Goal: Task Accomplishment & Management: Use online tool/utility

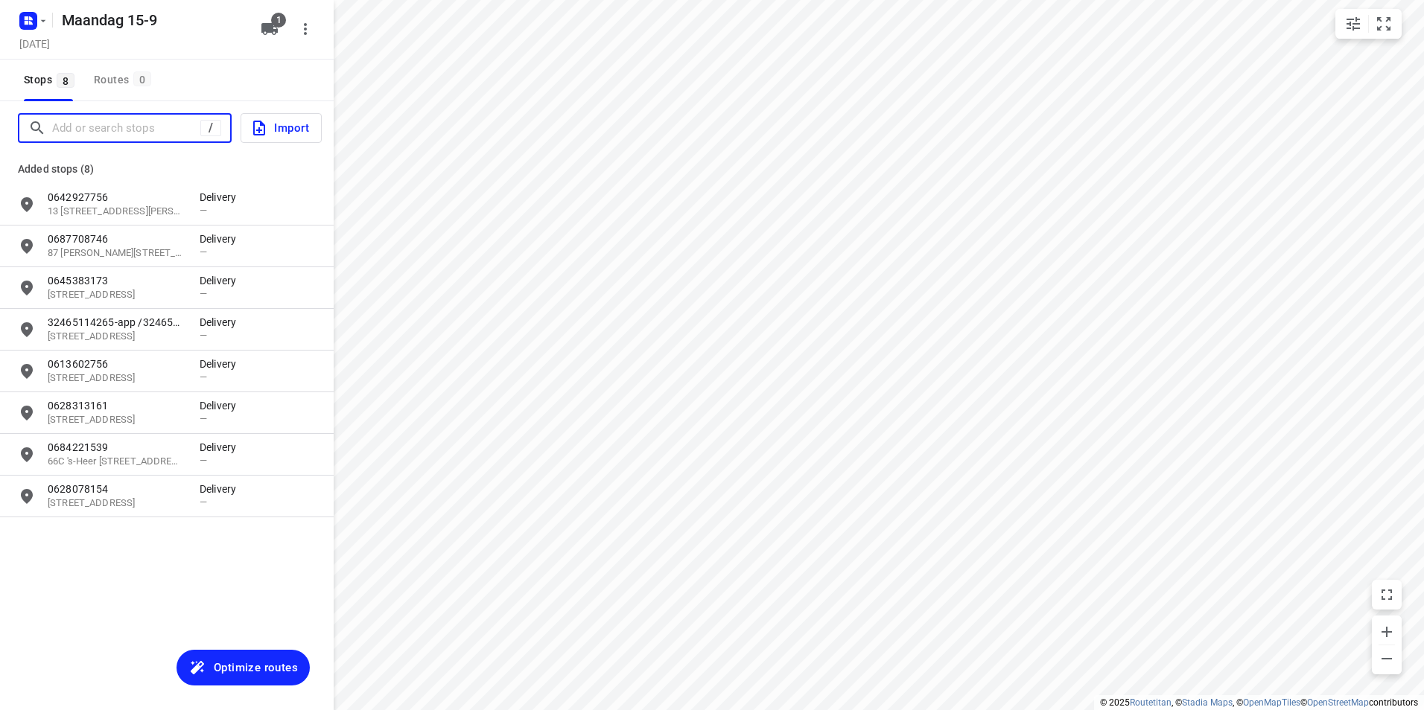
click at [137, 127] on input "Add or search stops" at bounding box center [126, 128] width 148 height 23
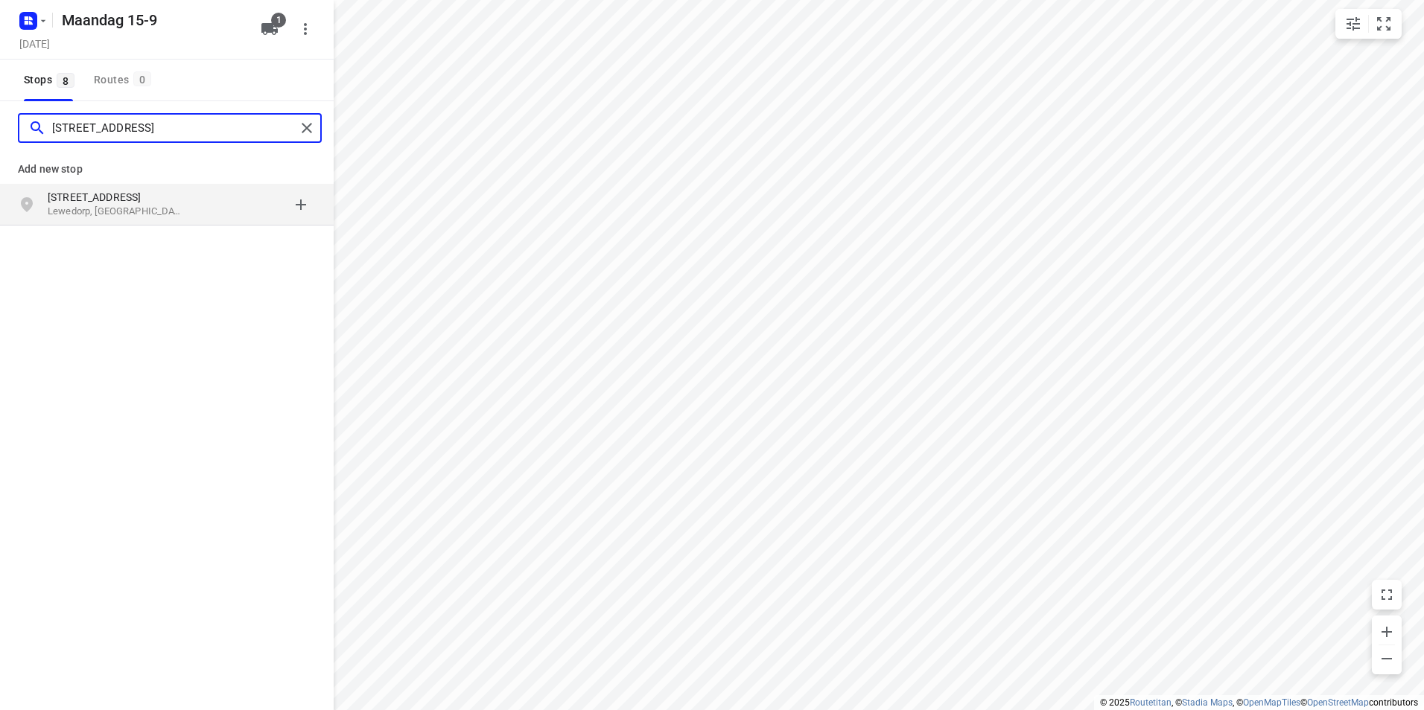
type input "[STREET_ADDRESS]"
click at [183, 197] on p "[STREET_ADDRESS]" at bounding box center [116, 197] width 137 height 15
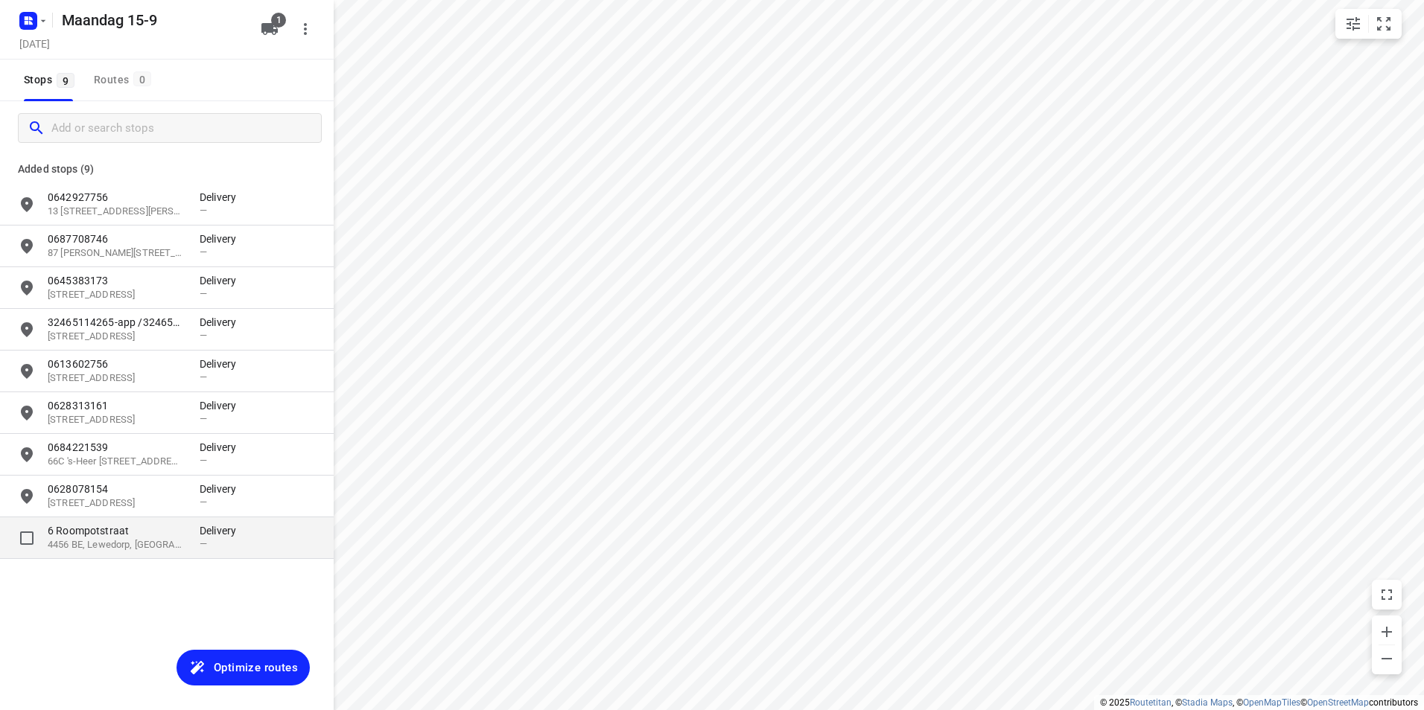
click at [162, 534] on p "6 Roompotstraat" at bounding box center [116, 531] width 137 height 15
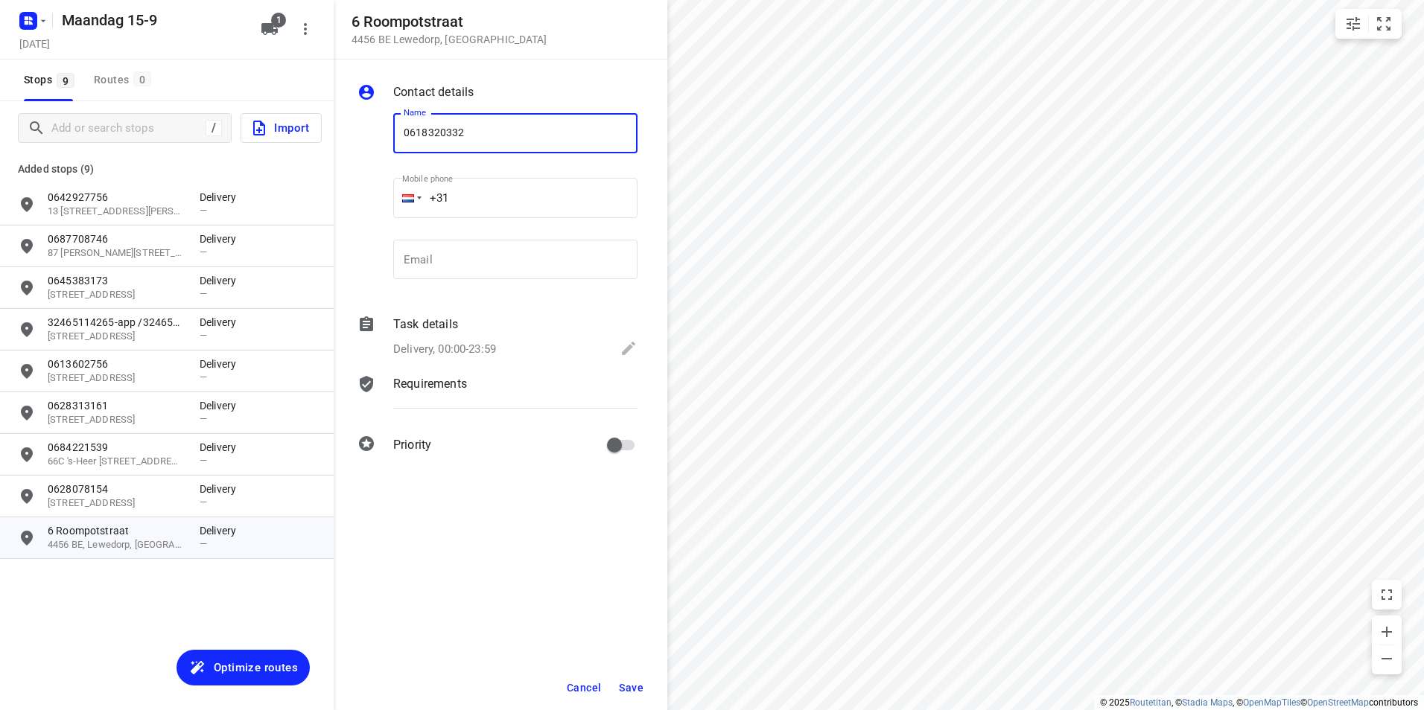
type input "0618320332"
click at [635, 684] on span "Save" at bounding box center [631, 688] width 25 height 12
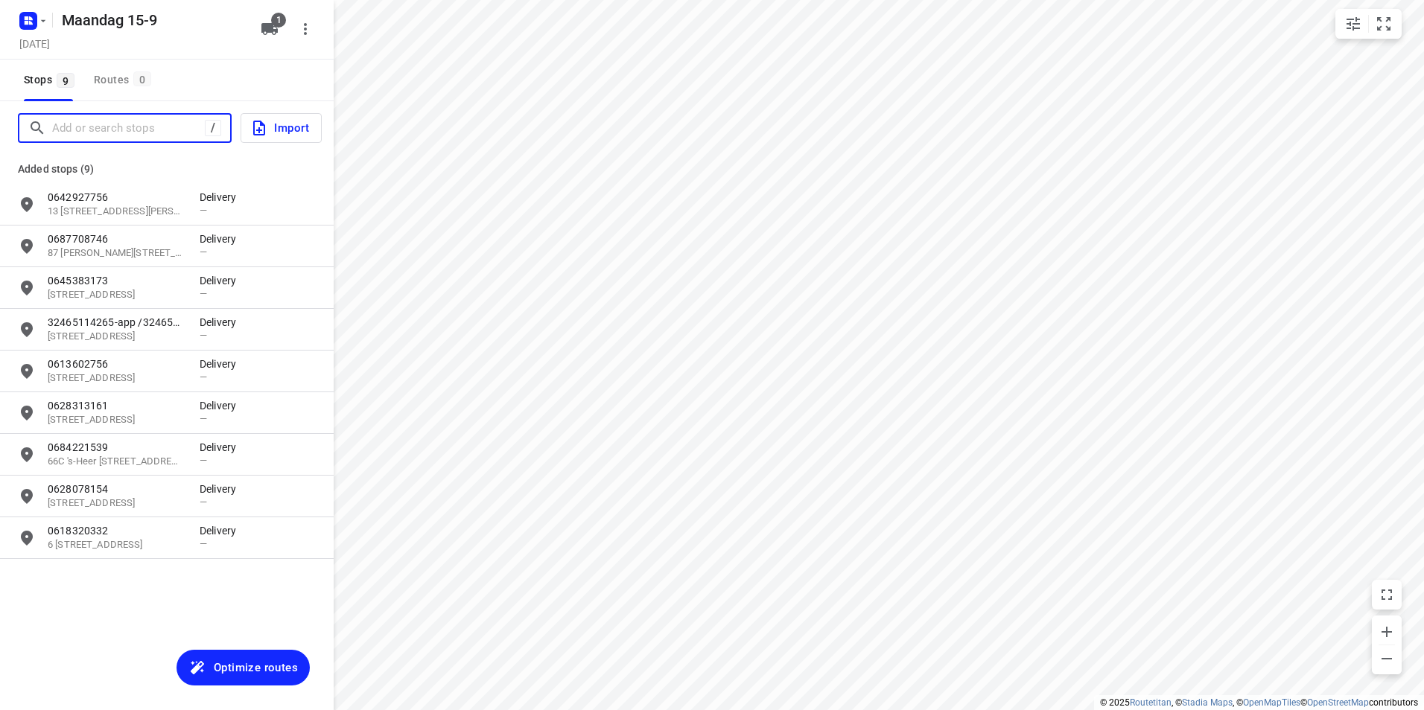
click at [119, 129] on input "Add or search stops" at bounding box center [128, 128] width 153 height 23
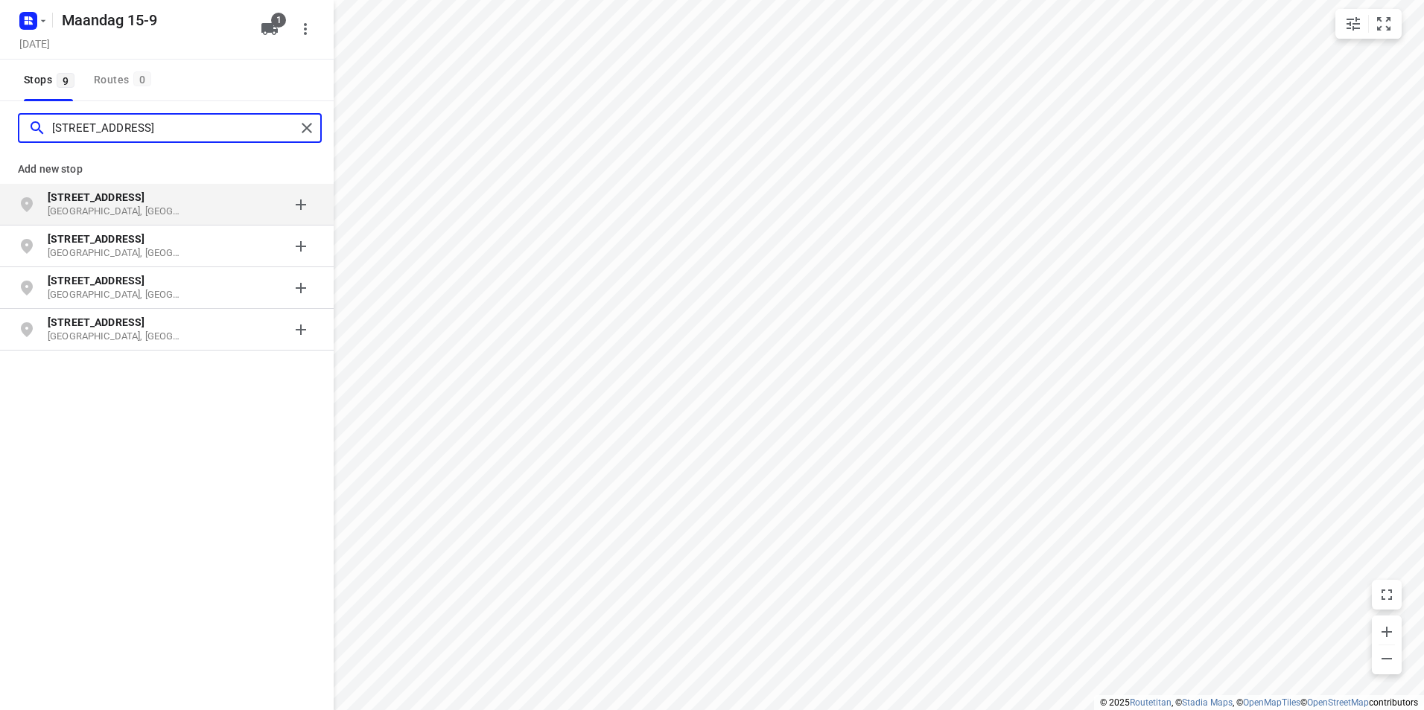
type input "[STREET_ADDRESS]"
click at [150, 201] on p "[STREET_ADDRESS]" at bounding box center [116, 197] width 137 height 15
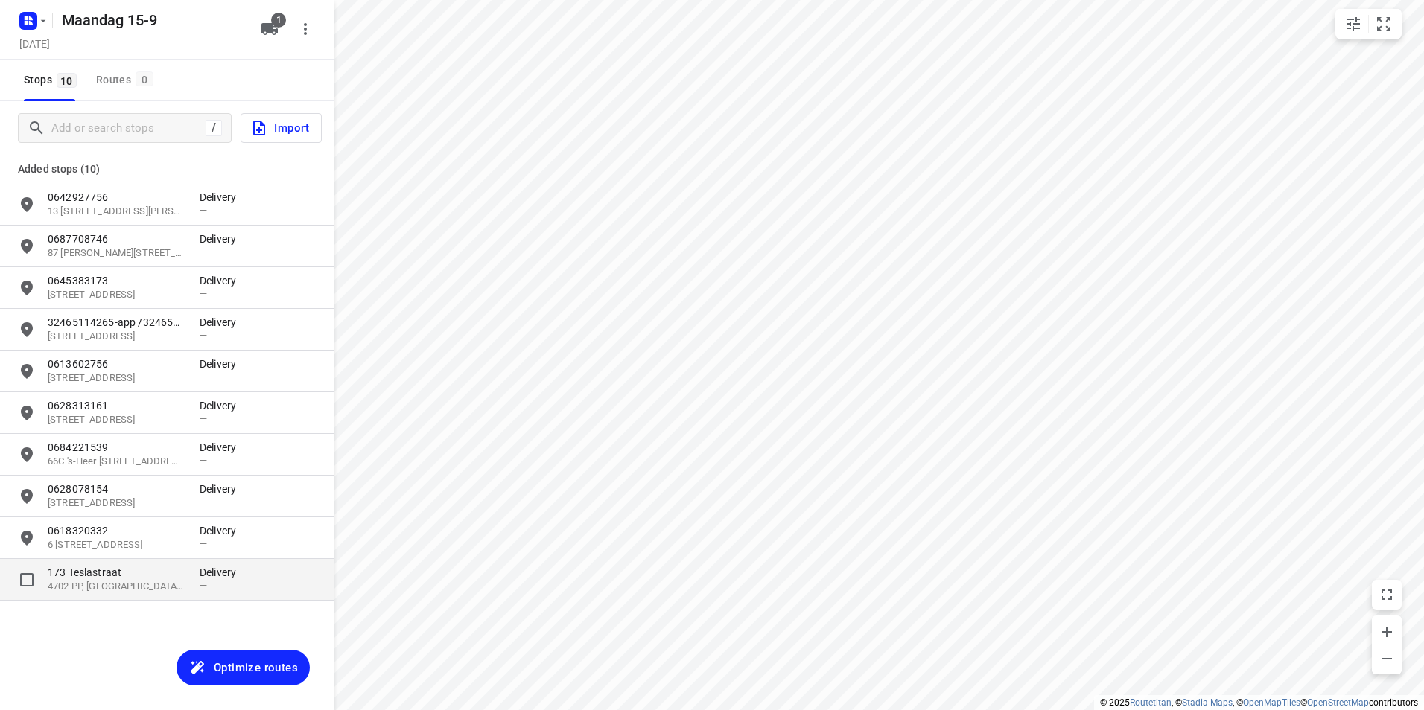
click at [154, 566] on p "173 Teslastraat" at bounding box center [116, 572] width 137 height 15
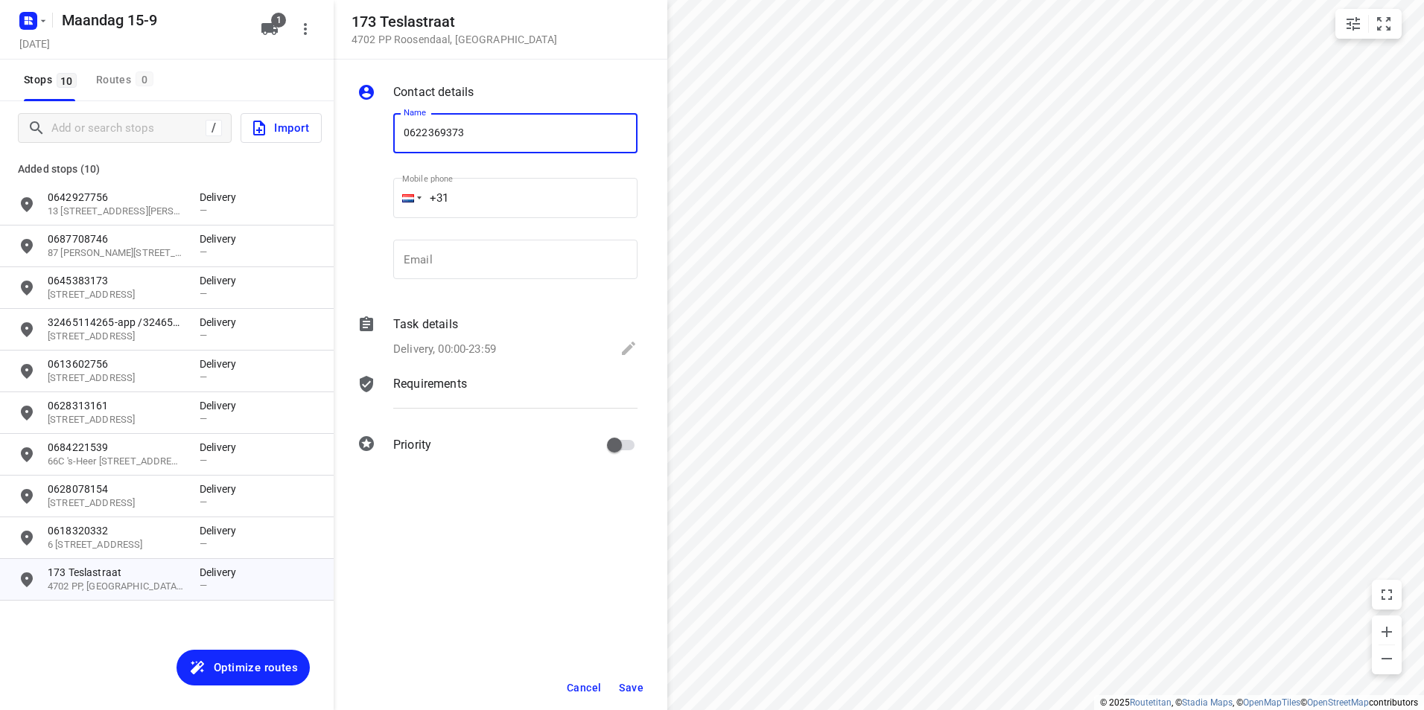
type input "0622369373"
click at [630, 680] on button "Save" at bounding box center [631, 688] width 36 height 27
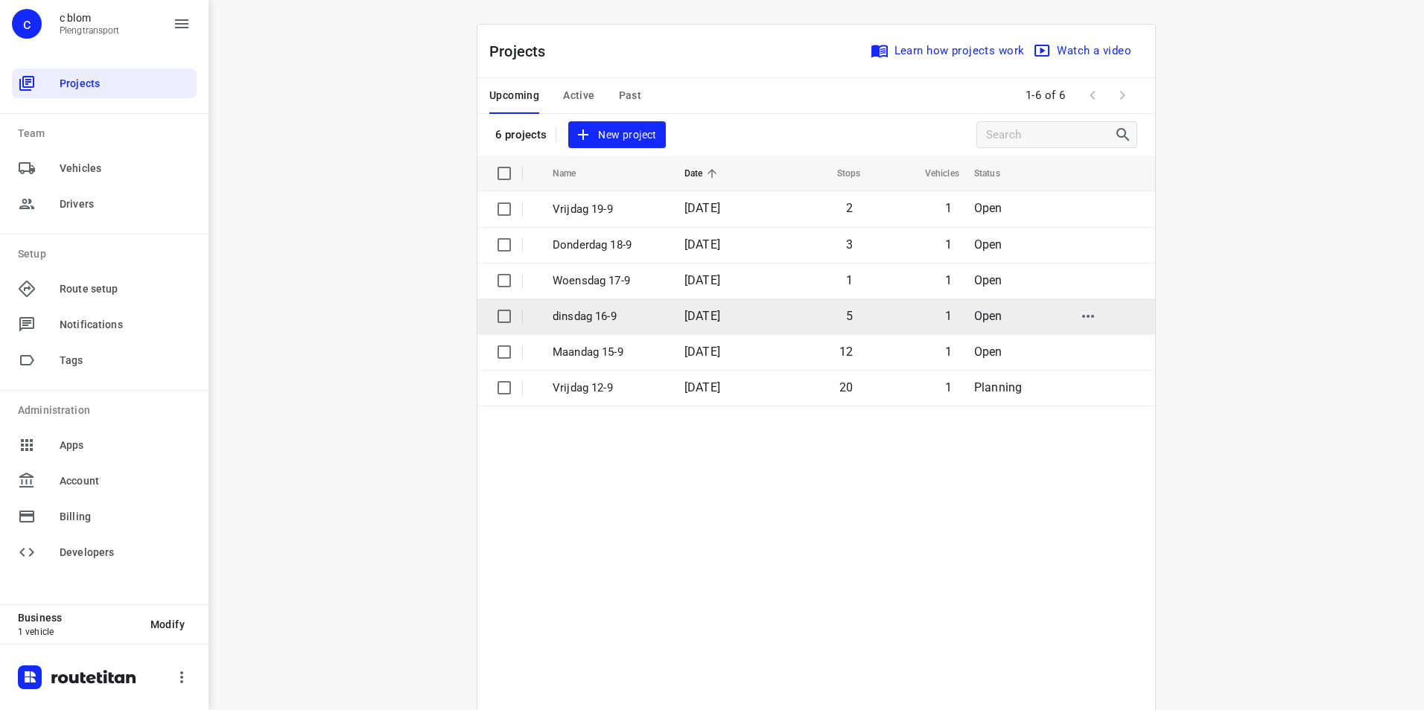
click at [709, 310] on span "[DATE]" at bounding box center [702, 316] width 36 height 14
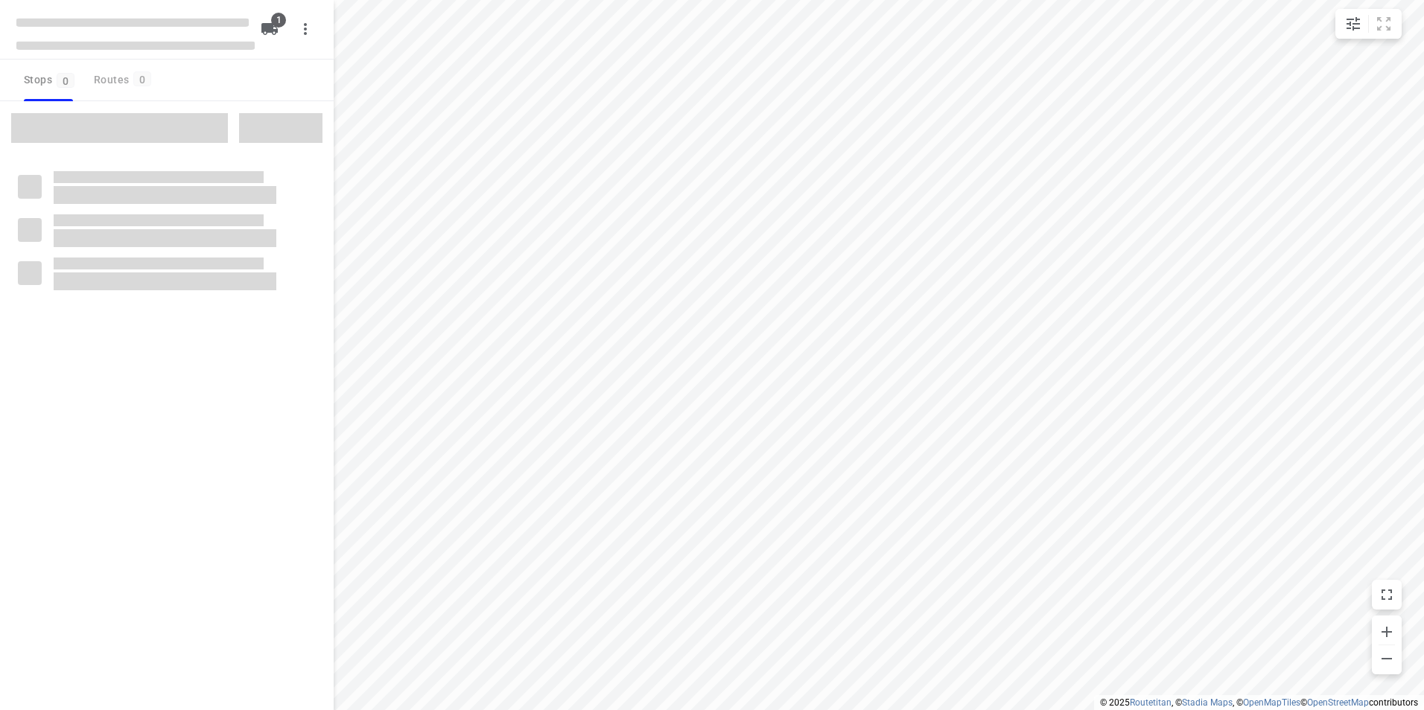
type input "distance"
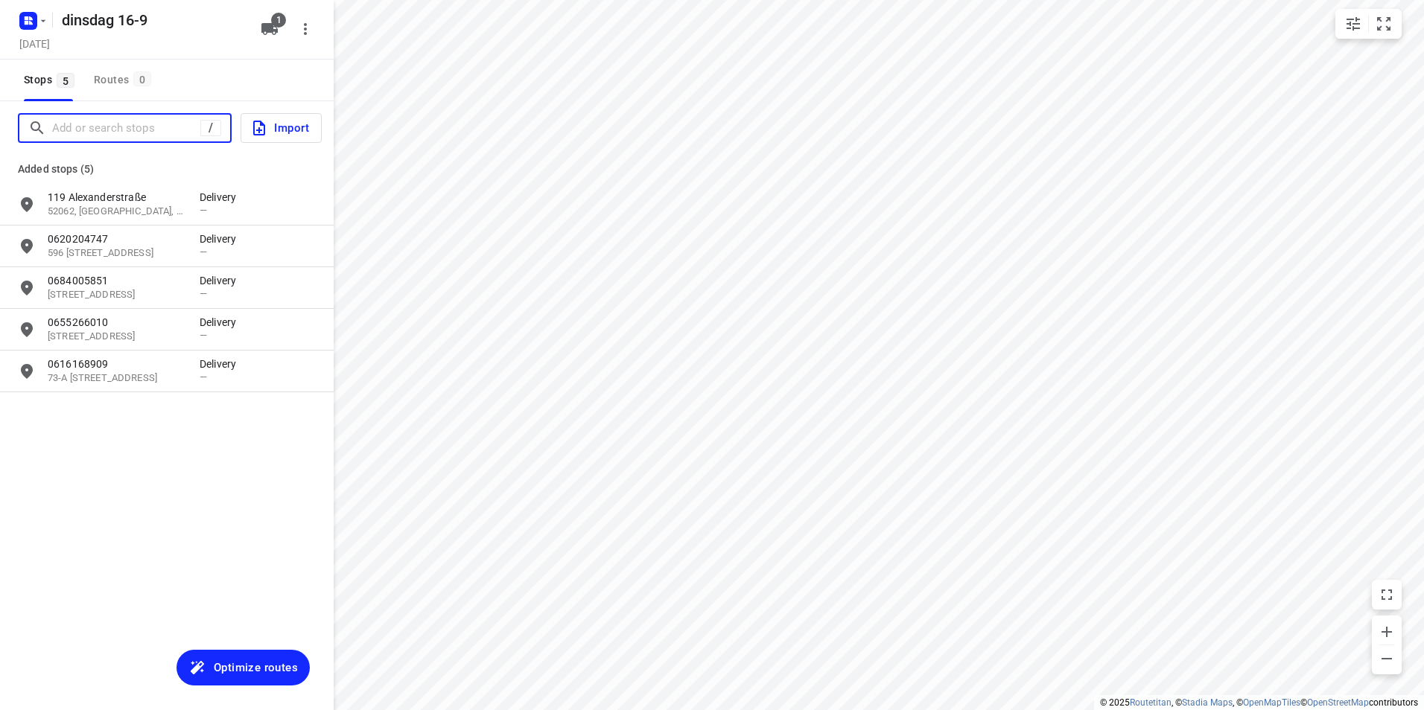
click at [115, 130] on input "Add or search stops" at bounding box center [126, 128] width 148 height 23
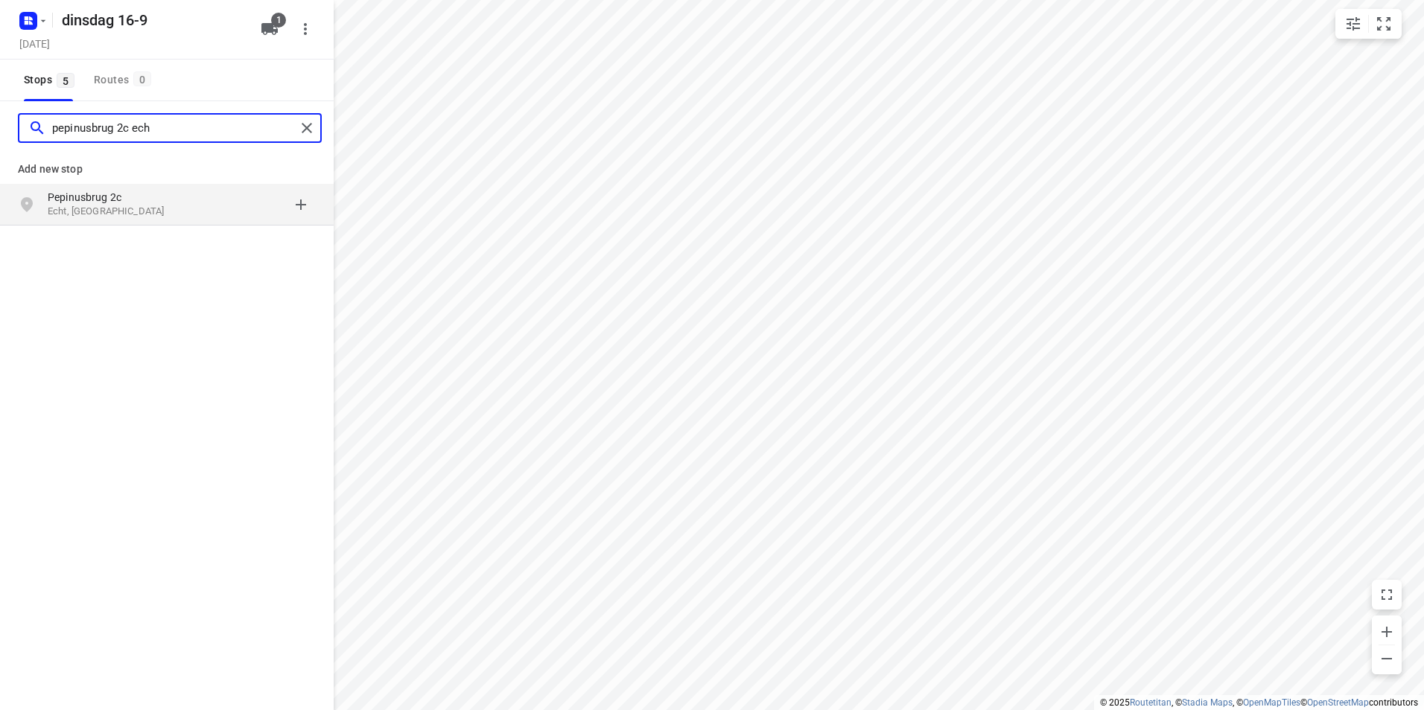
type input "pepinusbrug 2c ech"
click at [214, 205] on div "grid" at bounding box center [258, 205] width 116 height 30
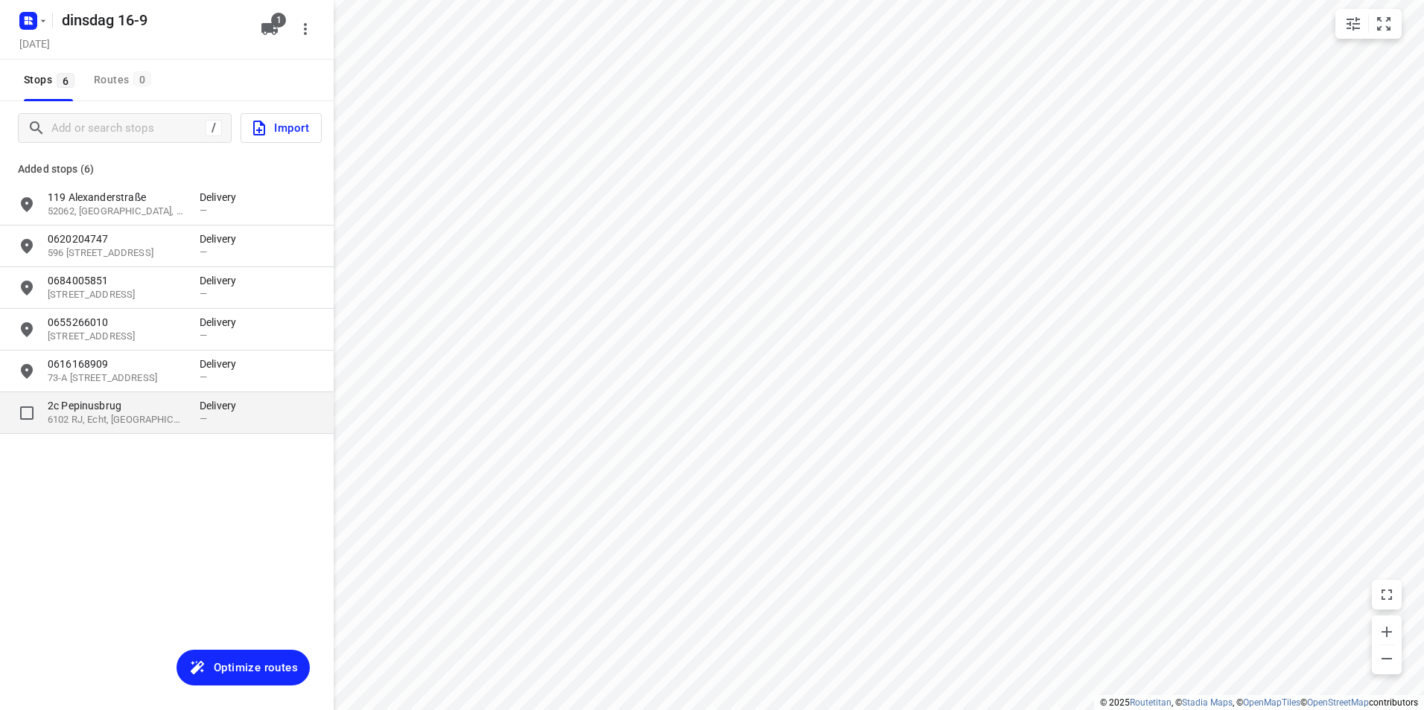
click at [177, 401] on p "2c Pepinusbrug" at bounding box center [116, 405] width 137 height 15
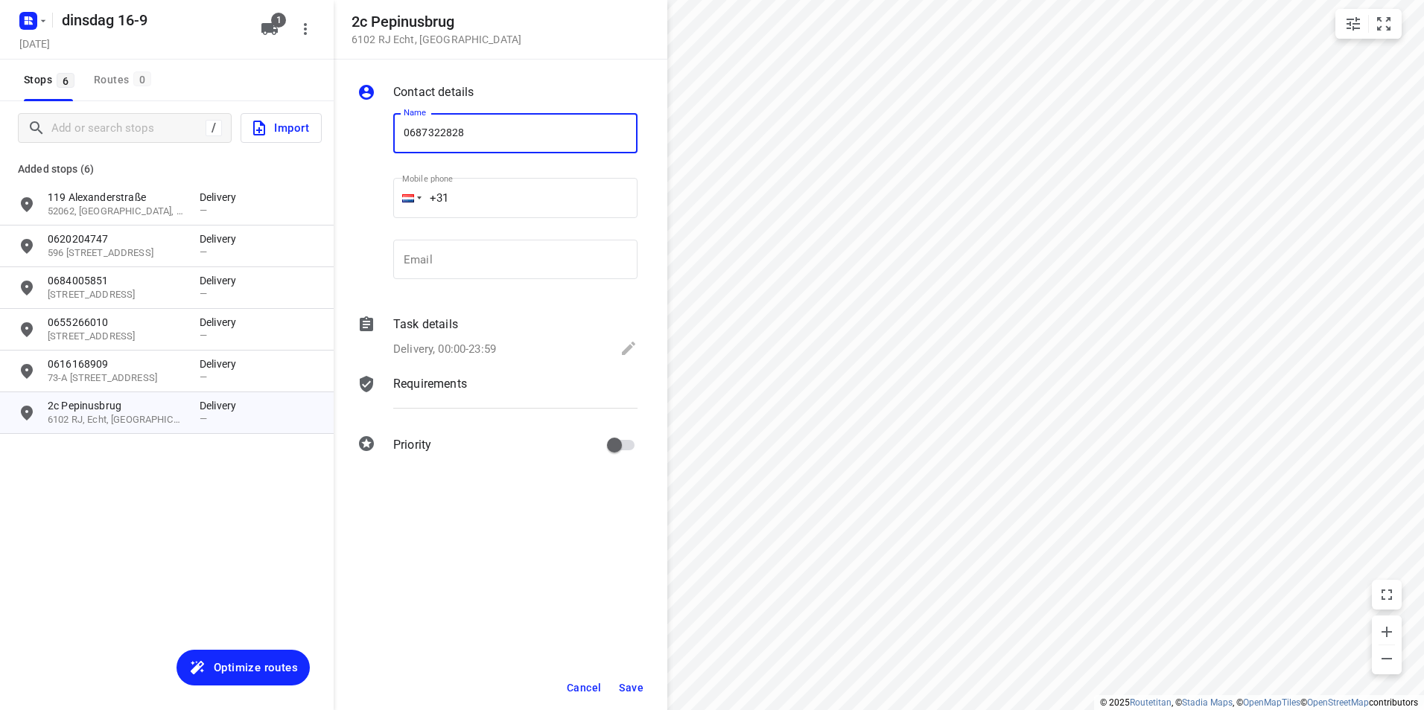
type input "0687322828"
click at [637, 687] on span "Save" at bounding box center [631, 688] width 25 height 12
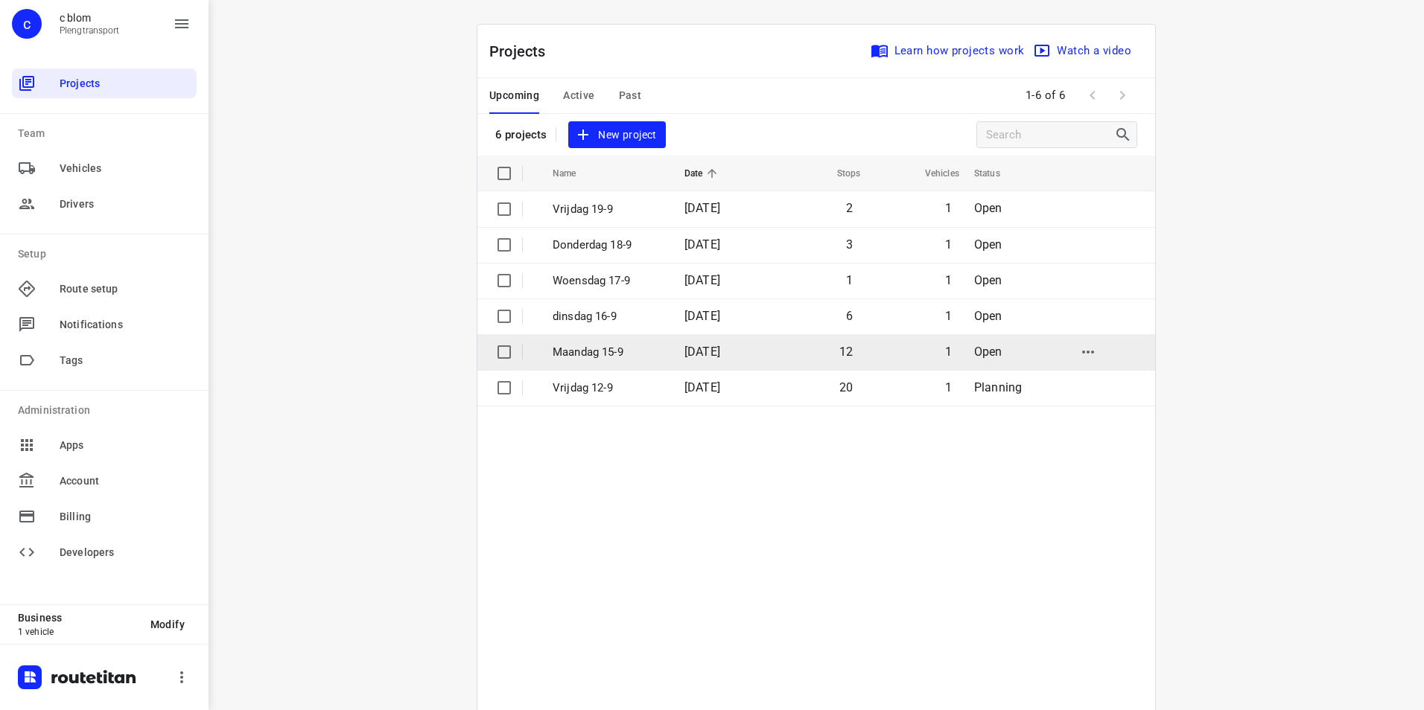
click at [664, 351] on td "Maandag 15-9" at bounding box center [605, 352] width 135 height 36
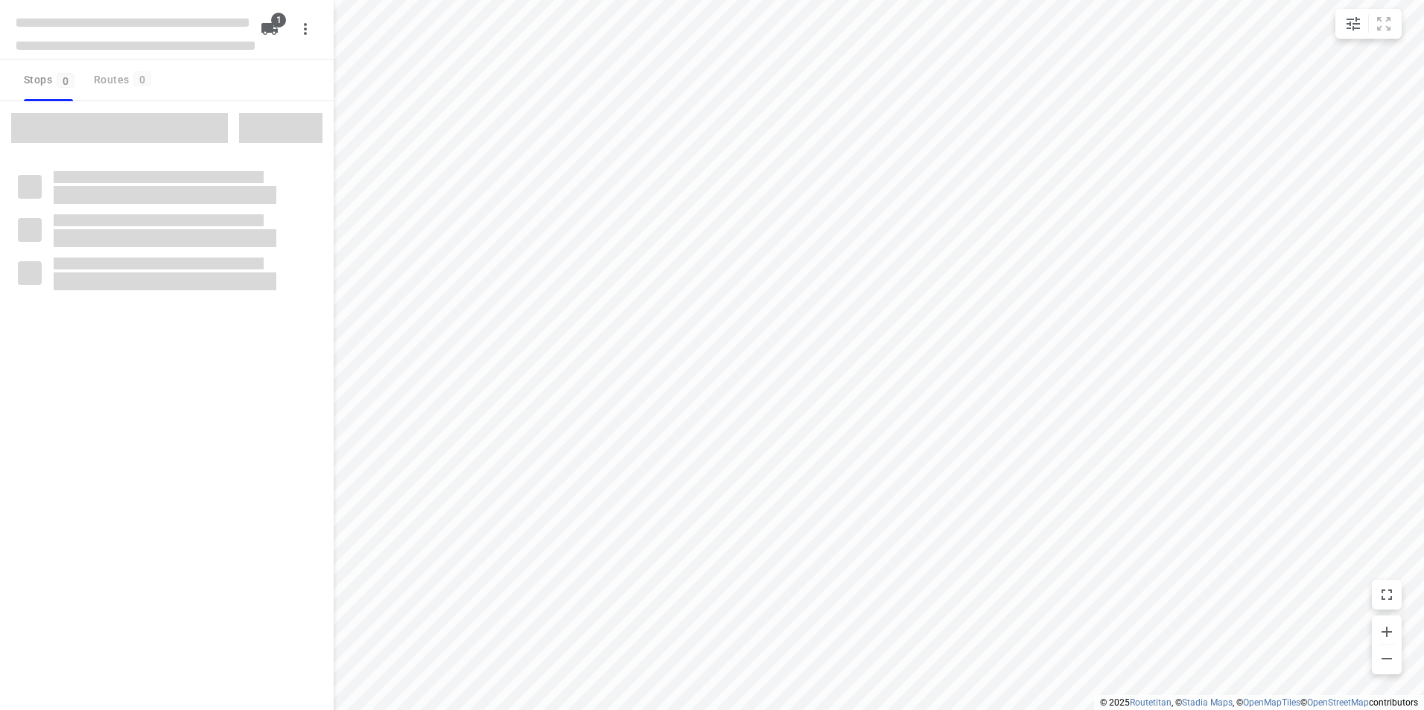
type input "distance"
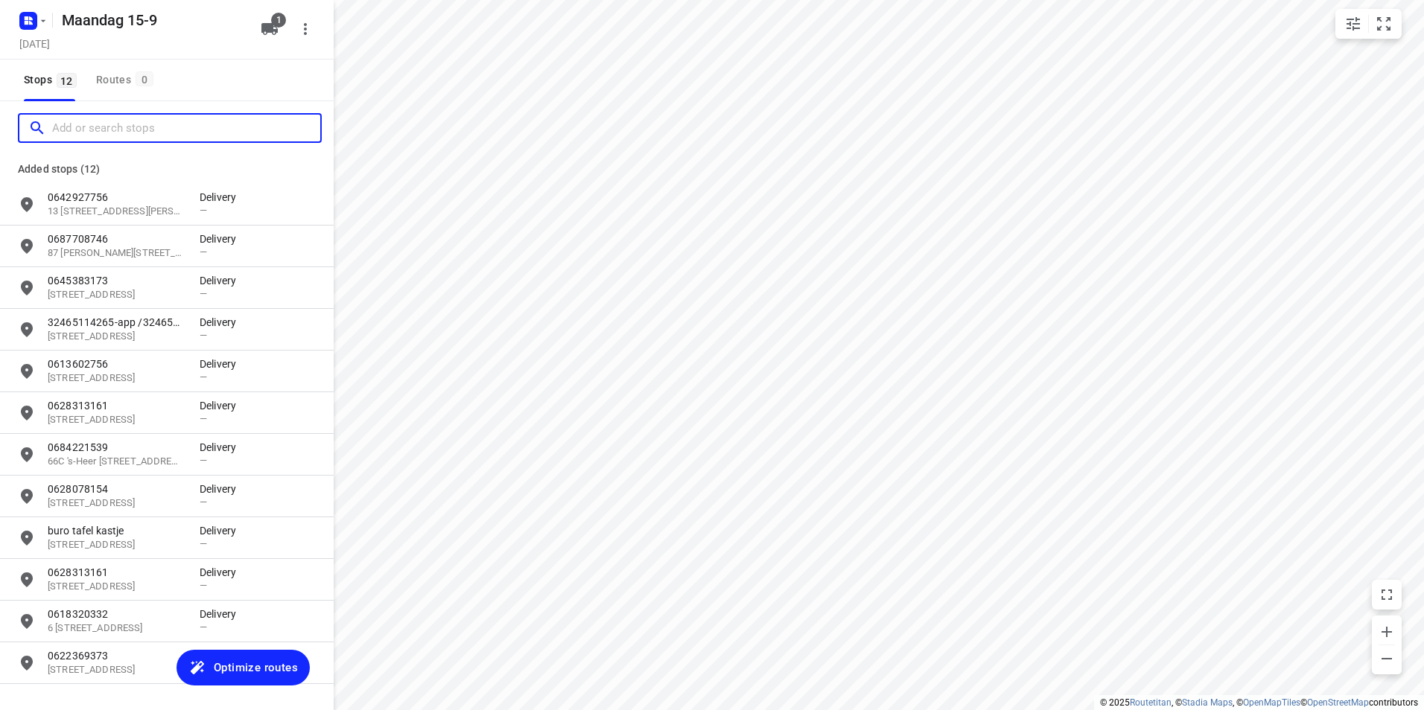
click at [144, 133] on input "Add or search stops" at bounding box center [186, 128] width 268 height 23
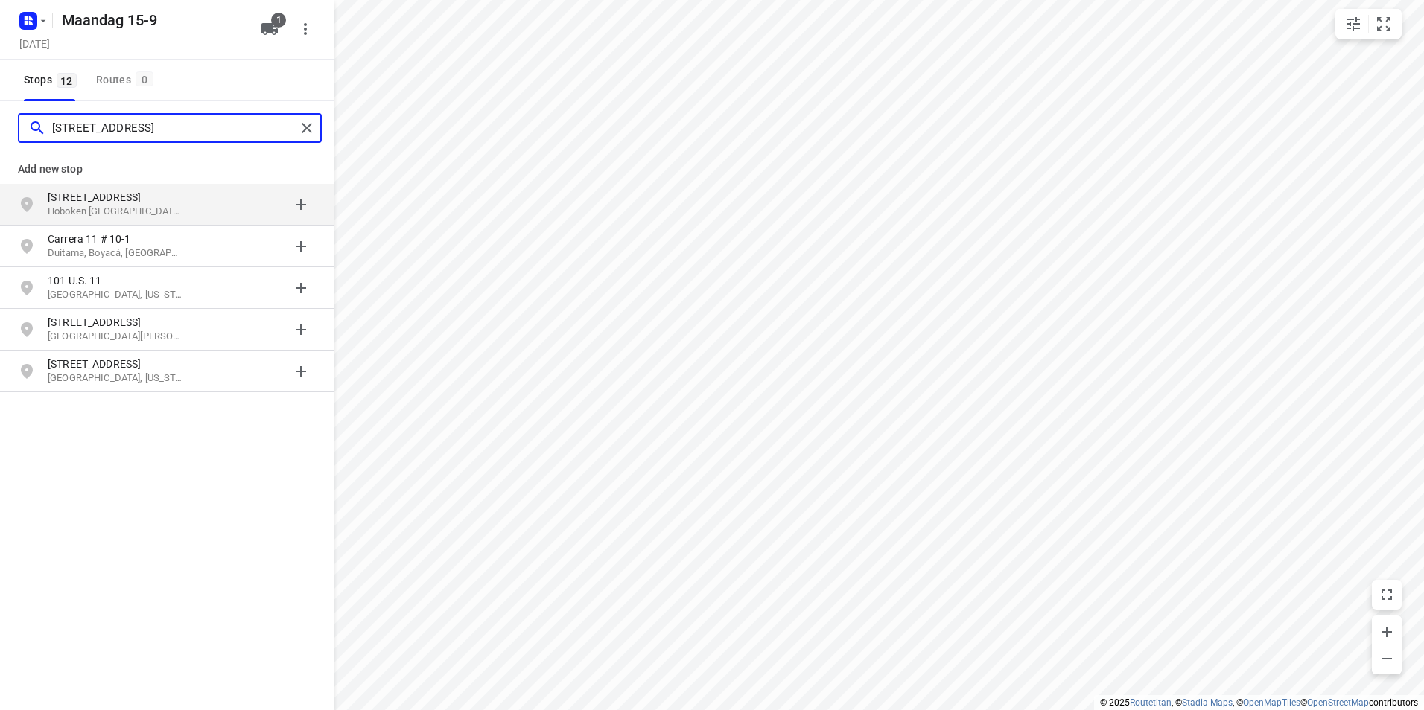
type input "[STREET_ADDRESS]"
click at [177, 203] on p "[STREET_ADDRESS]" at bounding box center [116, 197] width 137 height 15
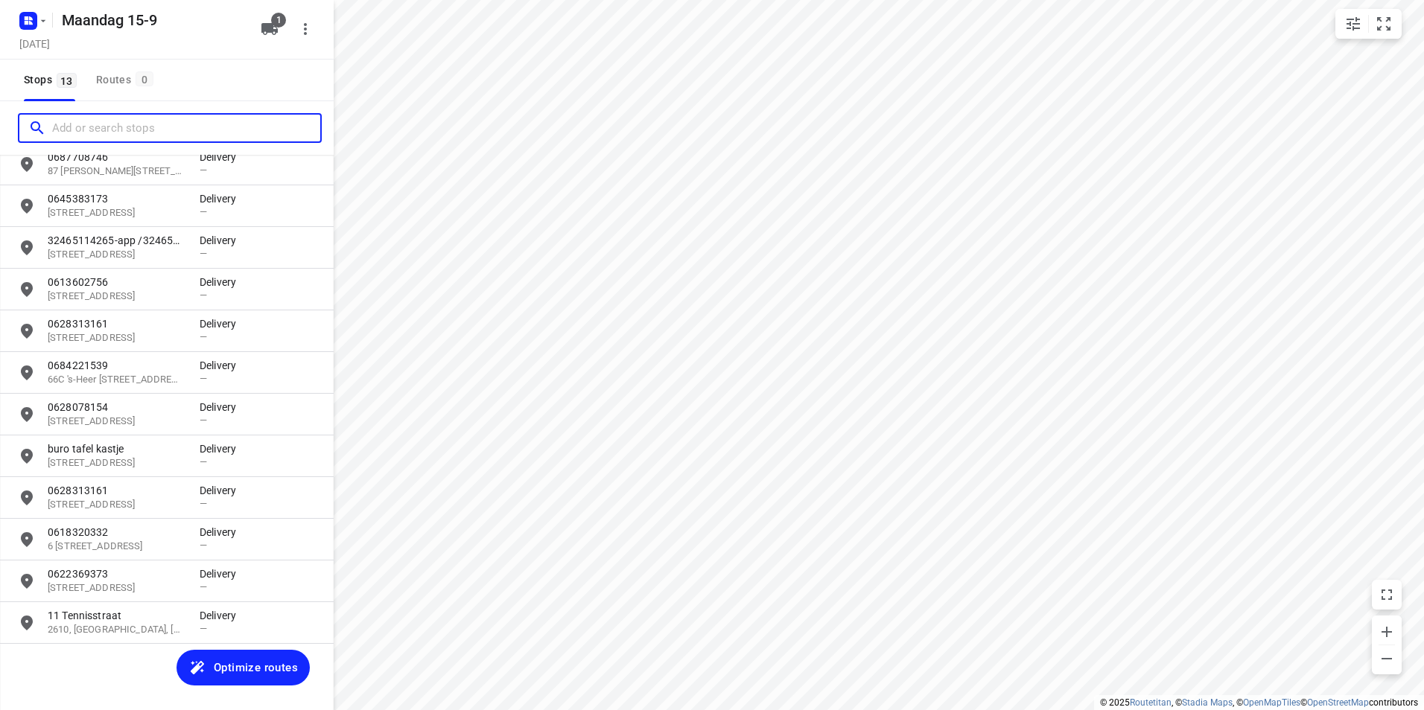
scroll to position [84, 0]
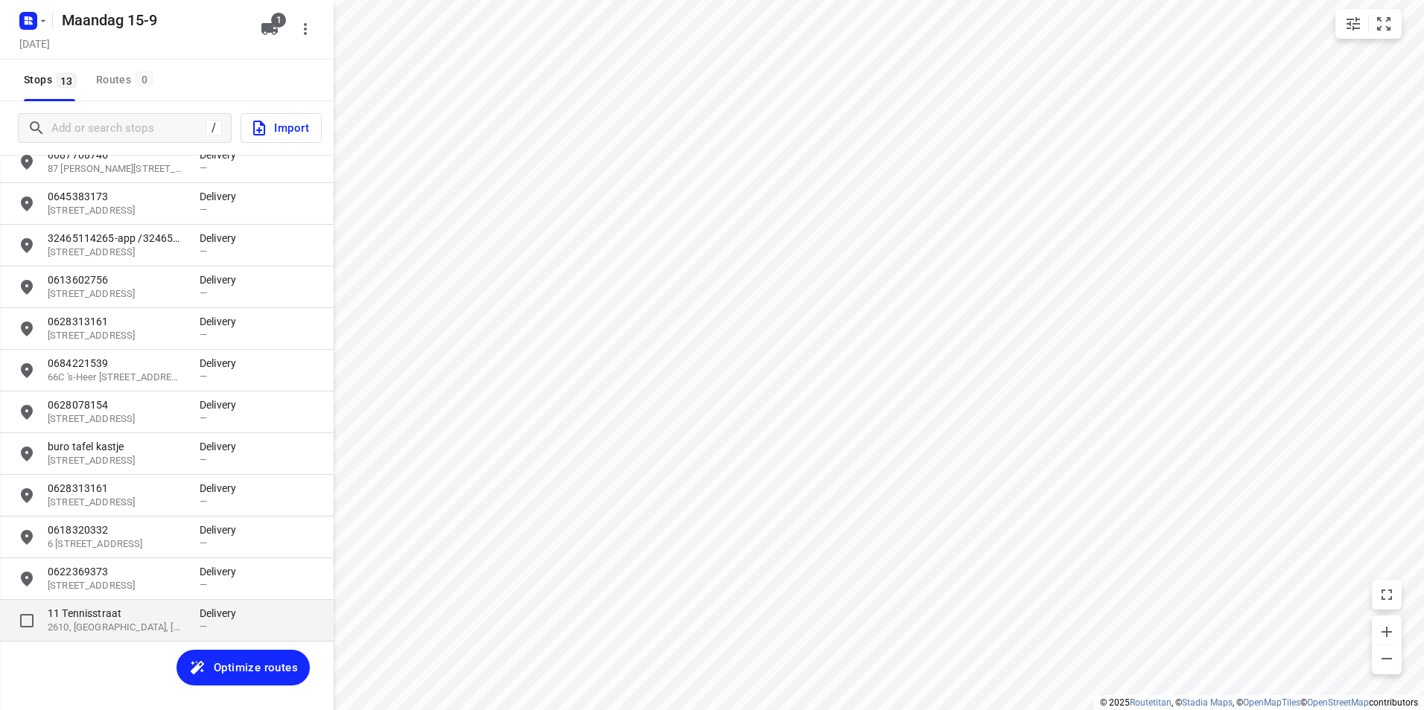
click at [171, 606] on p "11 Tennisstraat" at bounding box center [116, 613] width 137 height 15
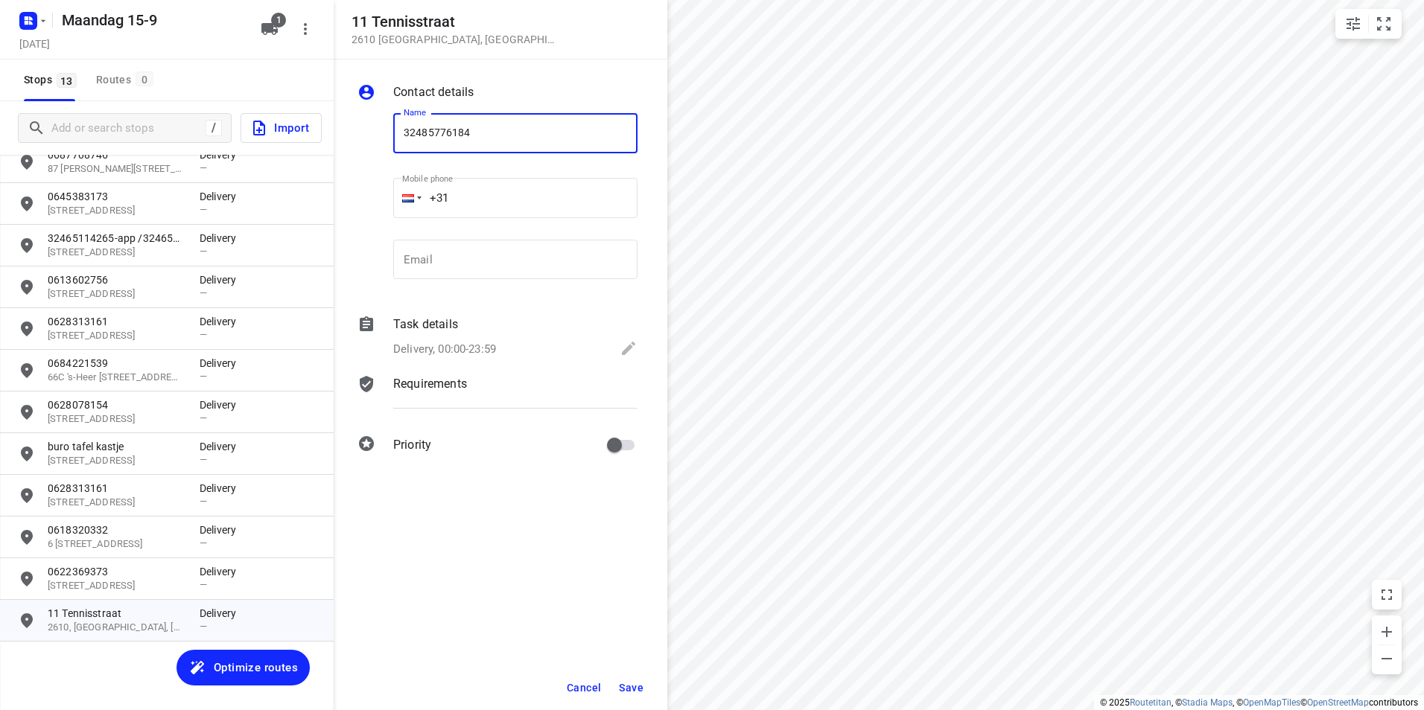
type input "32485776184"
click at [636, 682] on span "Save" at bounding box center [631, 688] width 25 height 12
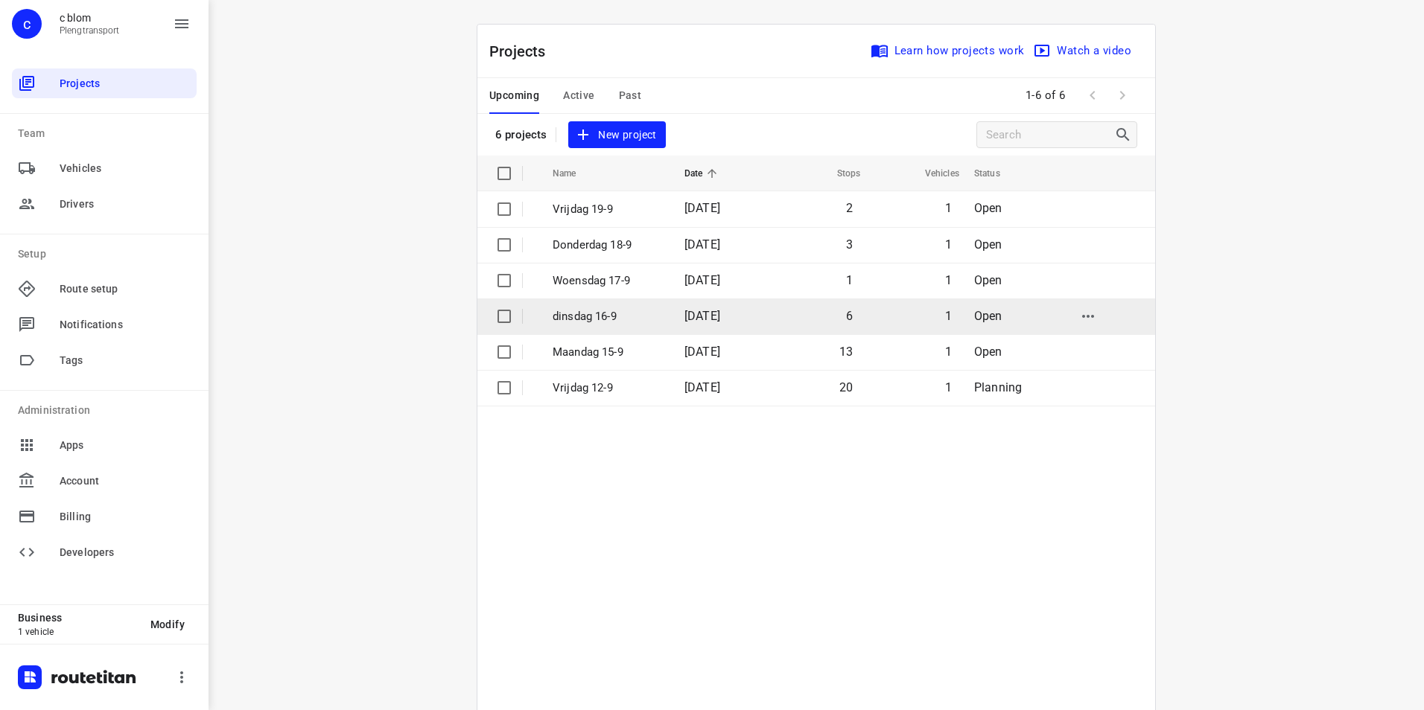
click at [853, 319] on td "6" at bounding box center [815, 317] width 95 height 36
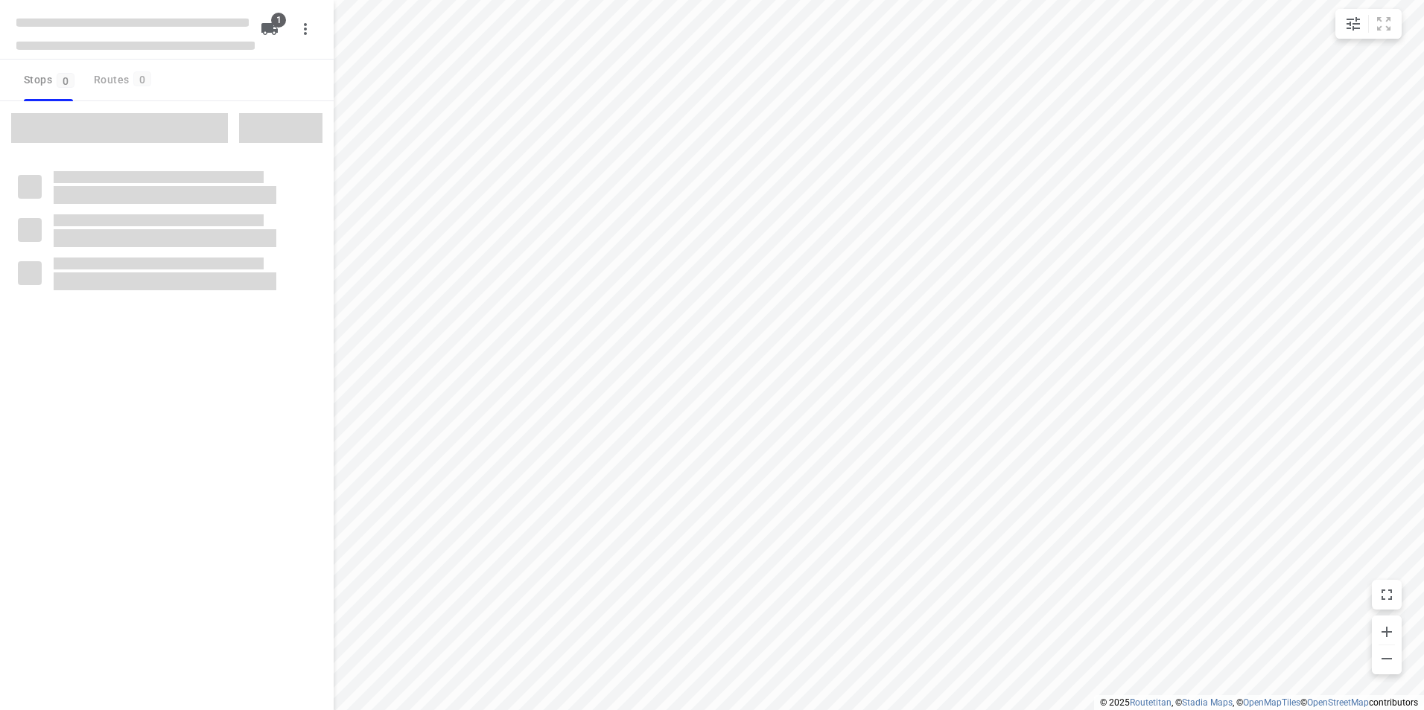
type input "distance"
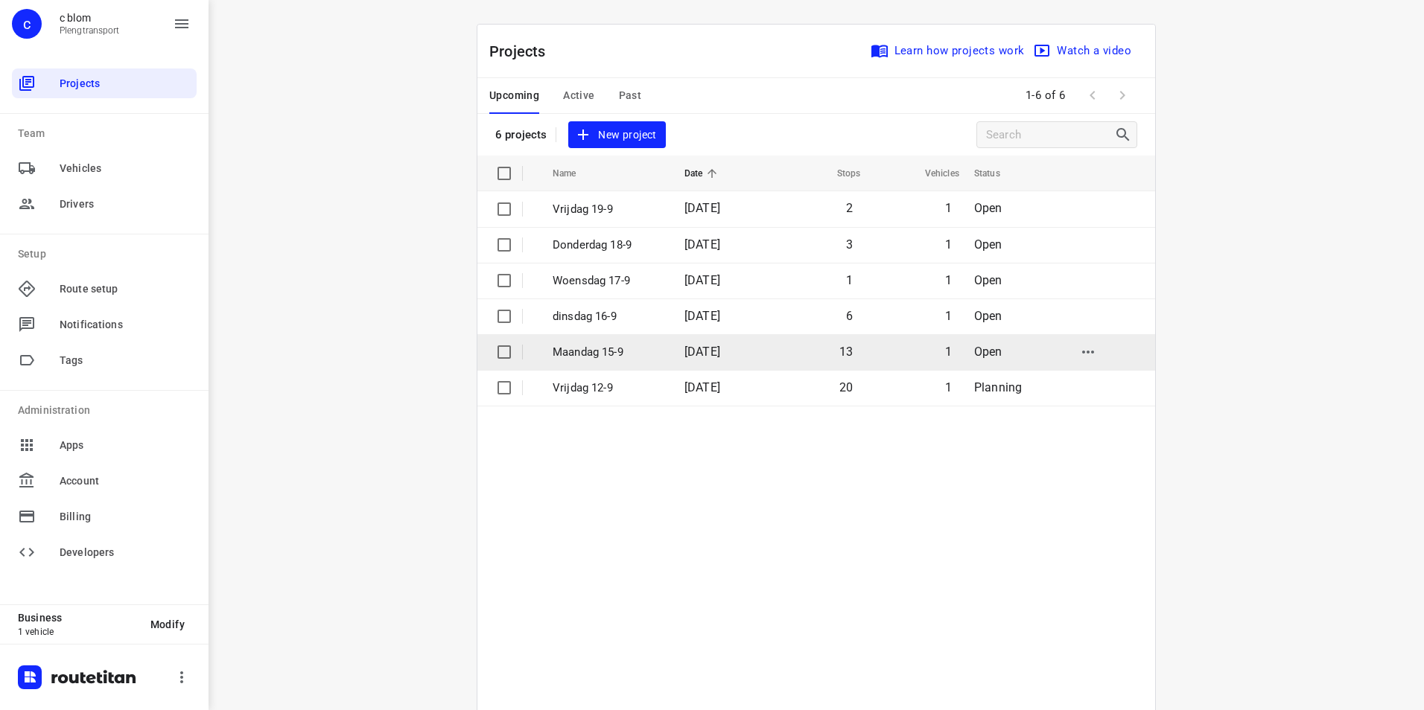
scroll to position [77, 0]
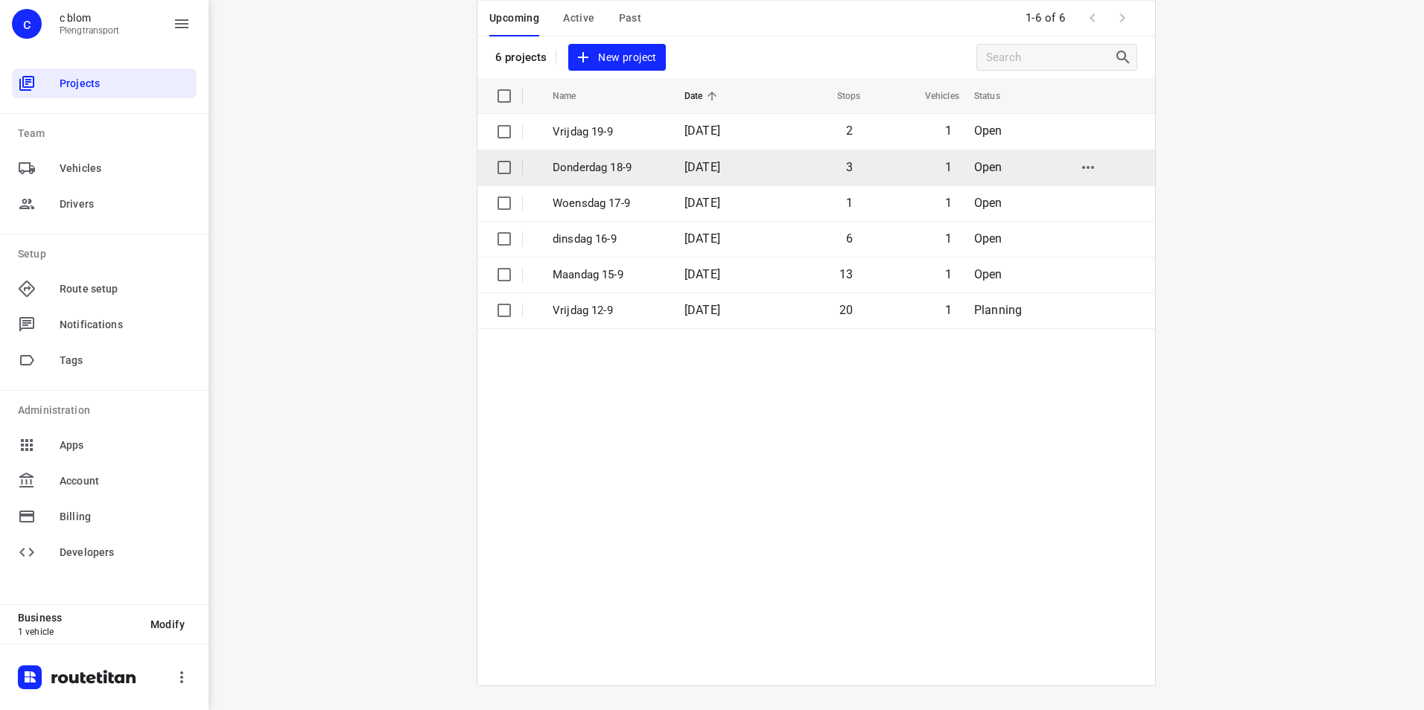
click at [605, 169] on p "Donderdag 18-9" at bounding box center [607, 167] width 109 height 17
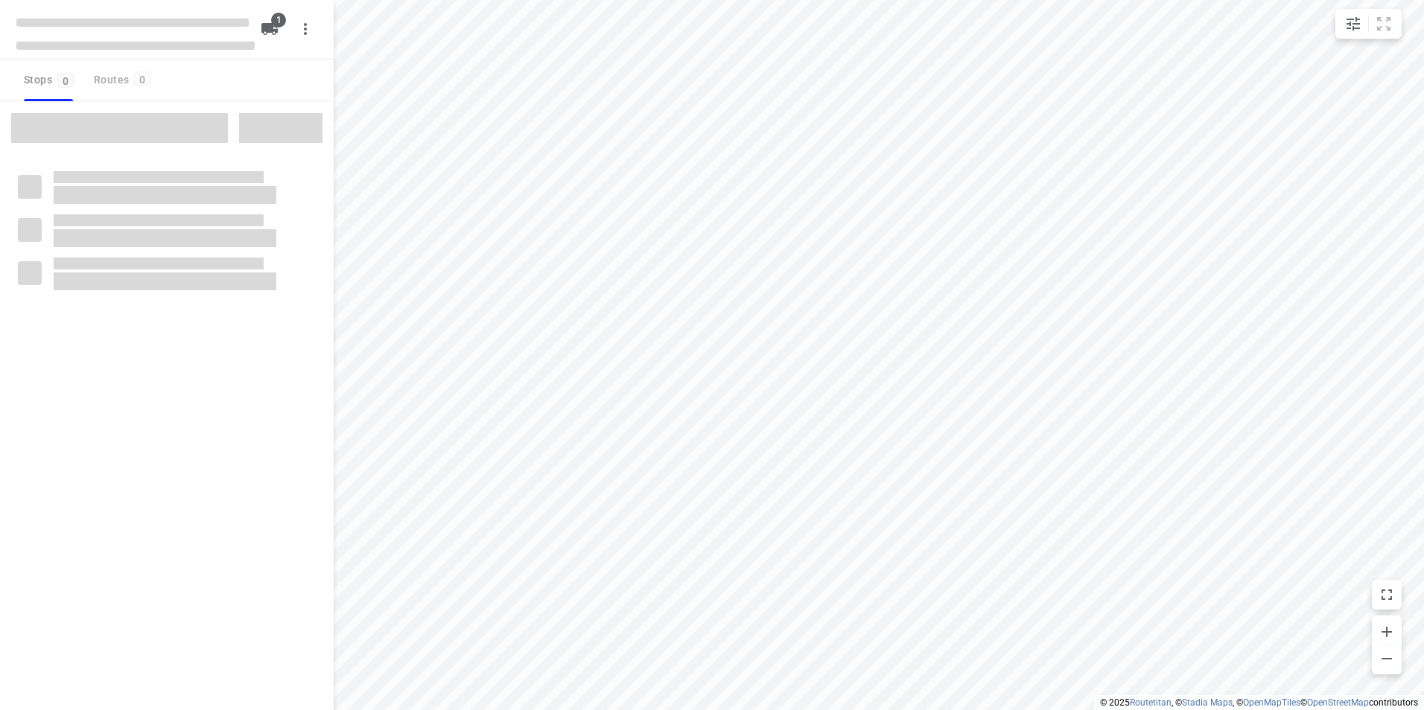
type input "distance"
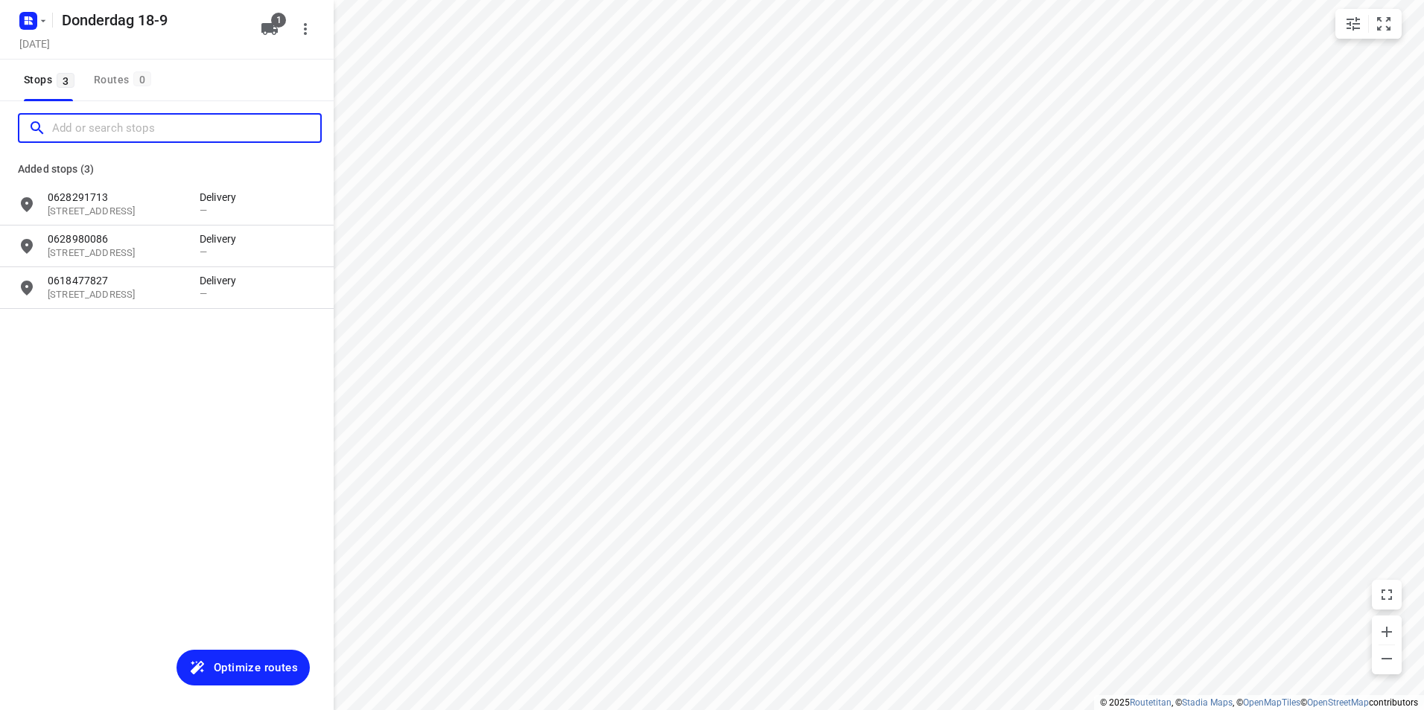
click at [121, 123] on input "Add or search stops" at bounding box center [186, 128] width 268 height 23
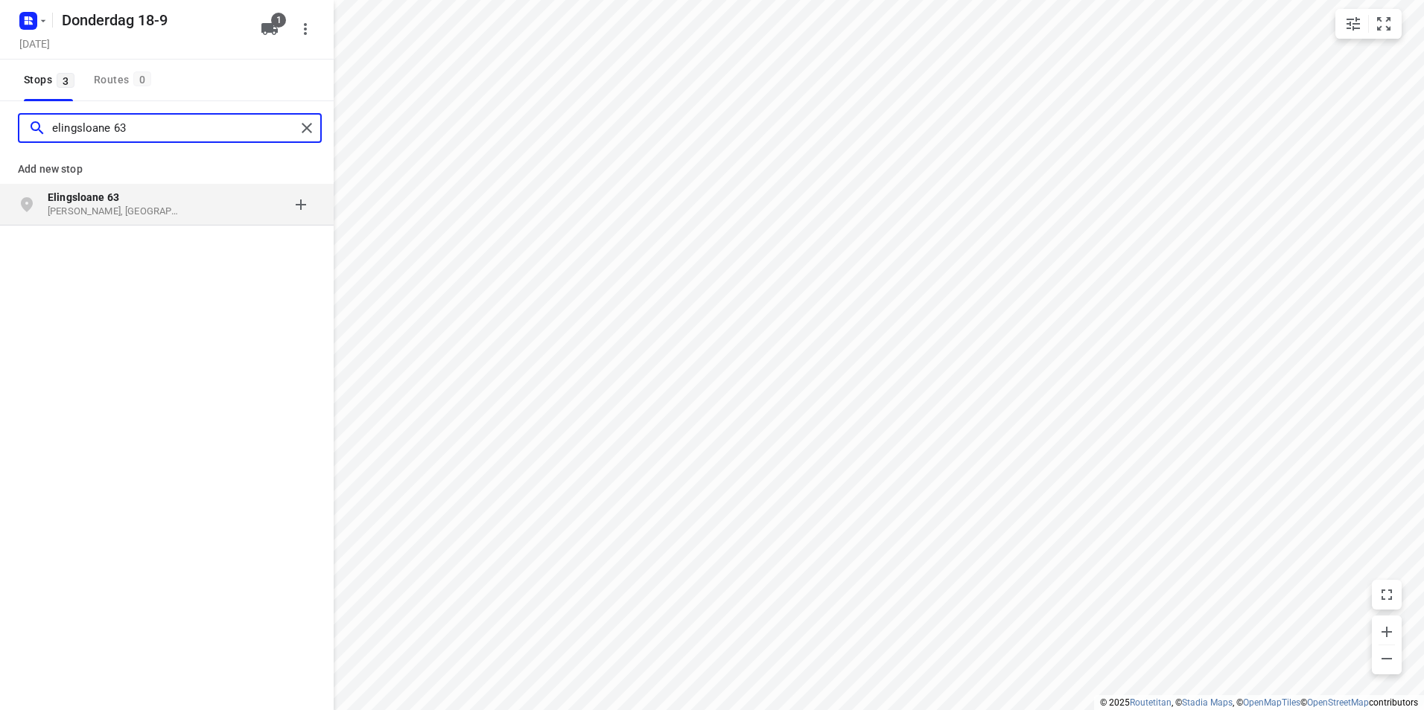
type input "elingsloane 63"
click at [136, 196] on p "Elingsloane 63" at bounding box center [116, 197] width 137 height 15
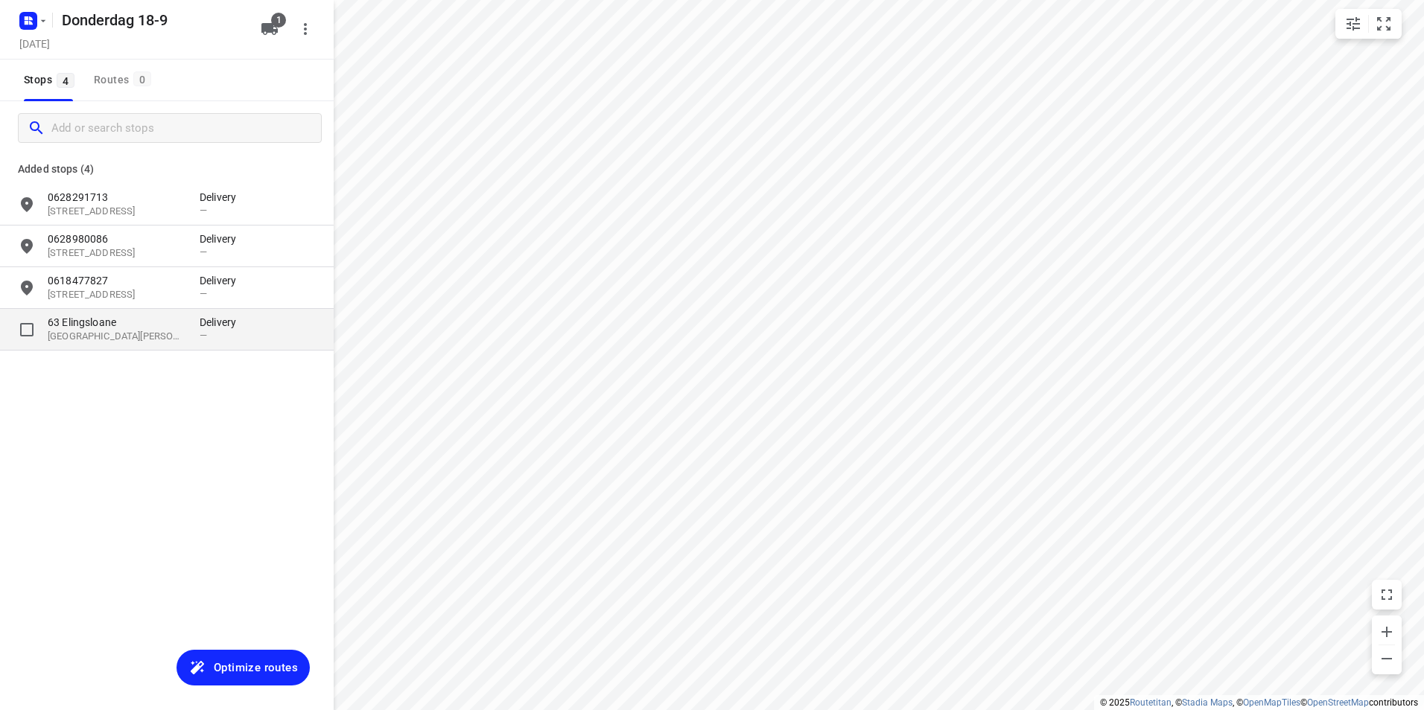
click at [129, 343] on p "[GEOGRAPHIC_DATA][PERSON_NAME][GEOGRAPHIC_DATA]" at bounding box center [116, 337] width 137 height 14
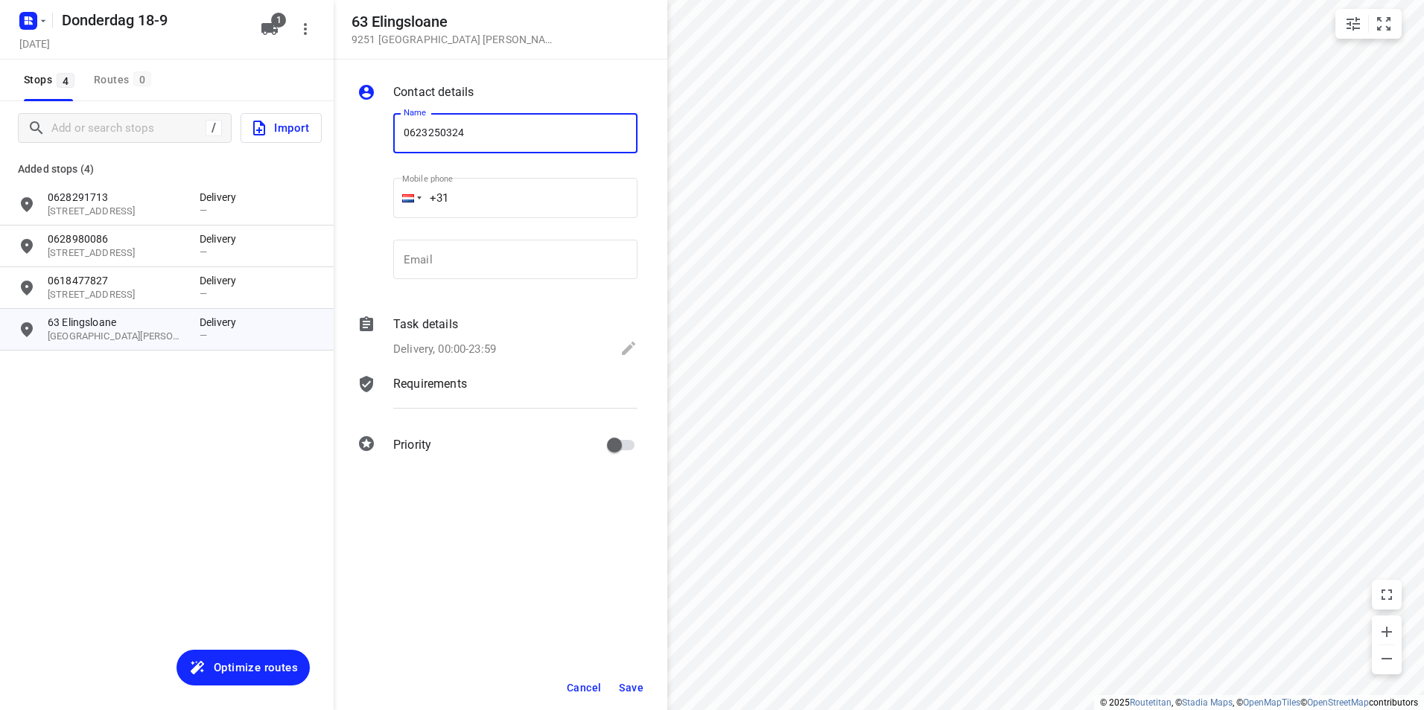
type input "0623250324"
click at [632, 684] on span "Save" at bounding box center [631, 688] width 25 height 12
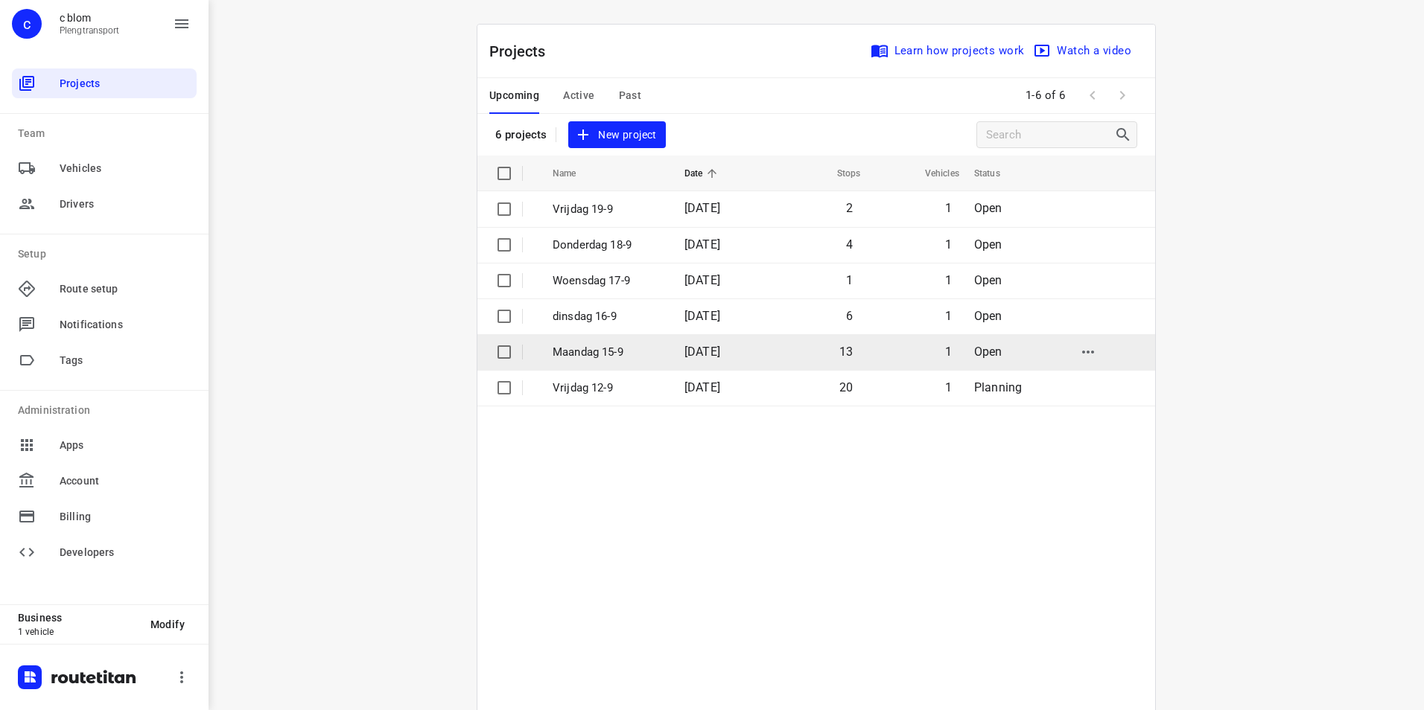
click at [602, 340] on td "Maandag 15-9" at bounding box center [605, 352] width 135 height 36
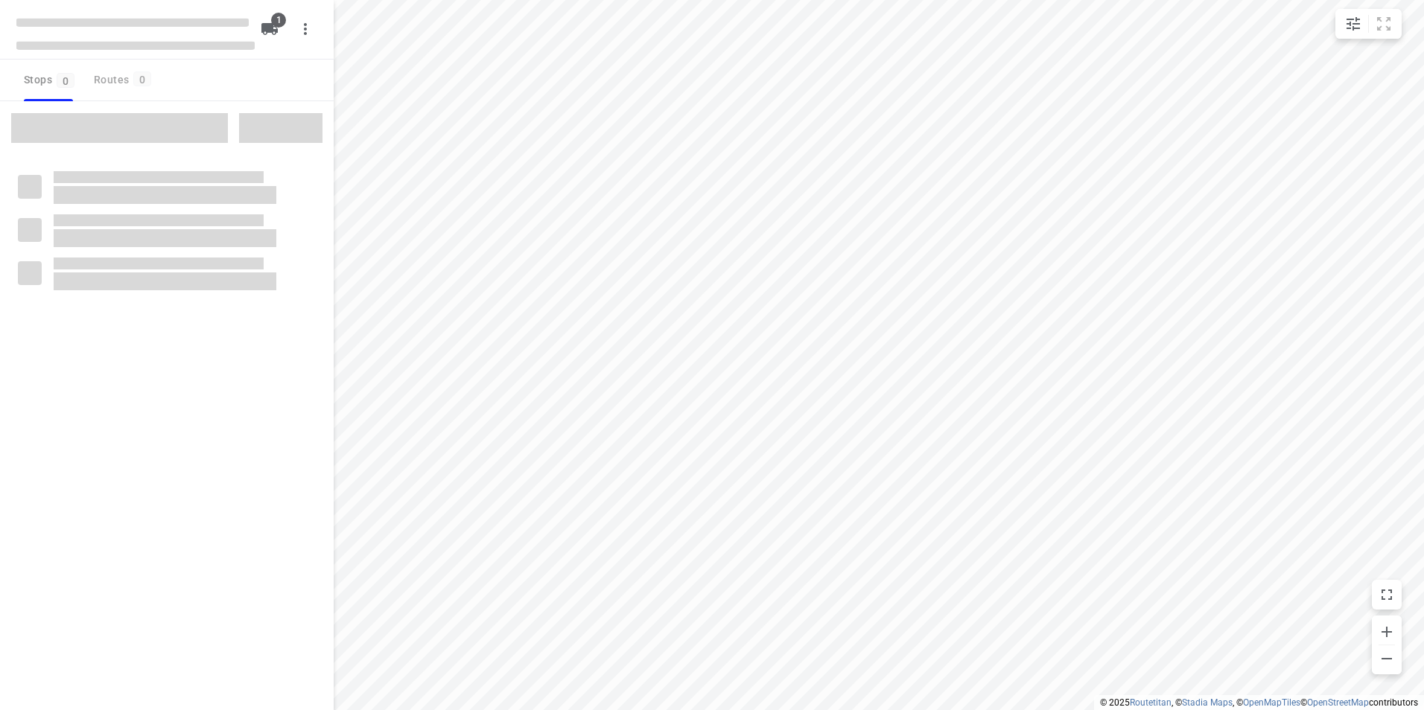
type input "distance"
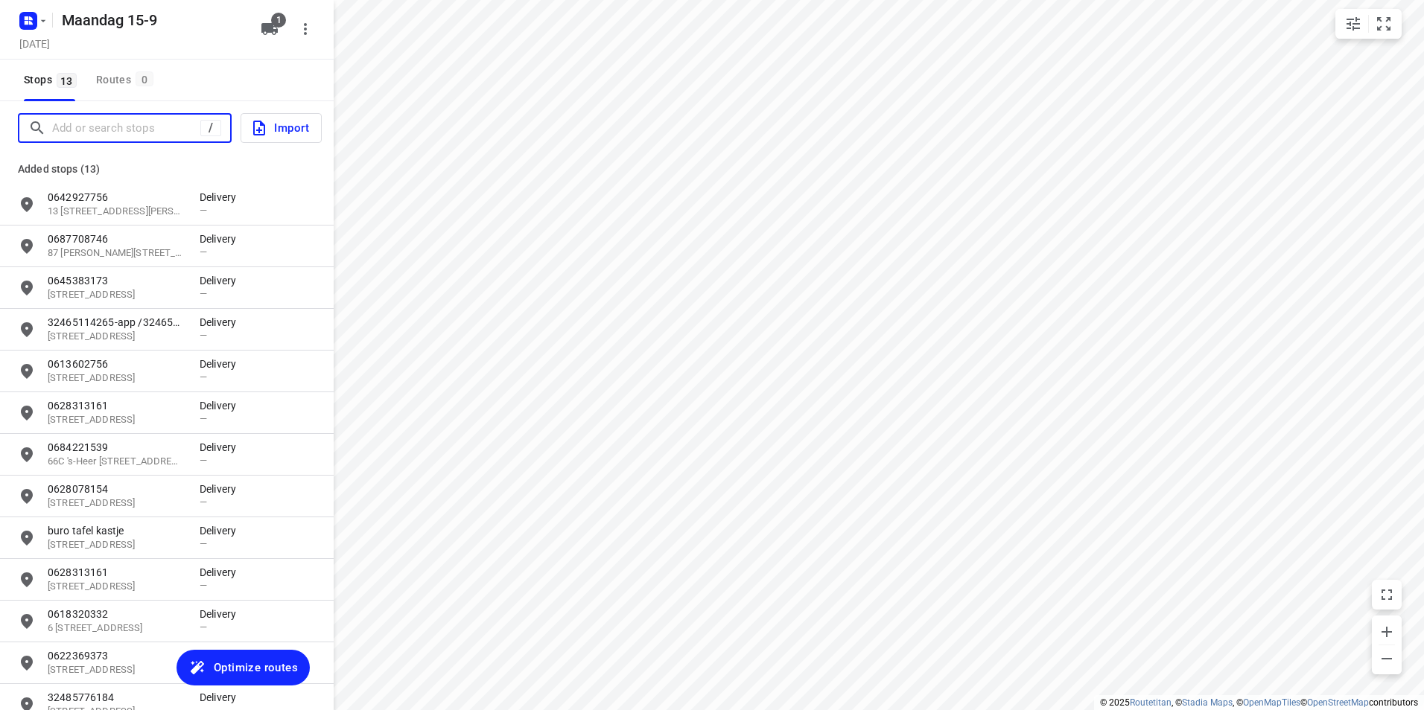
click at [111, 133] on input "Add or search stops" at bounding box center [126, 128] width 148 height 23
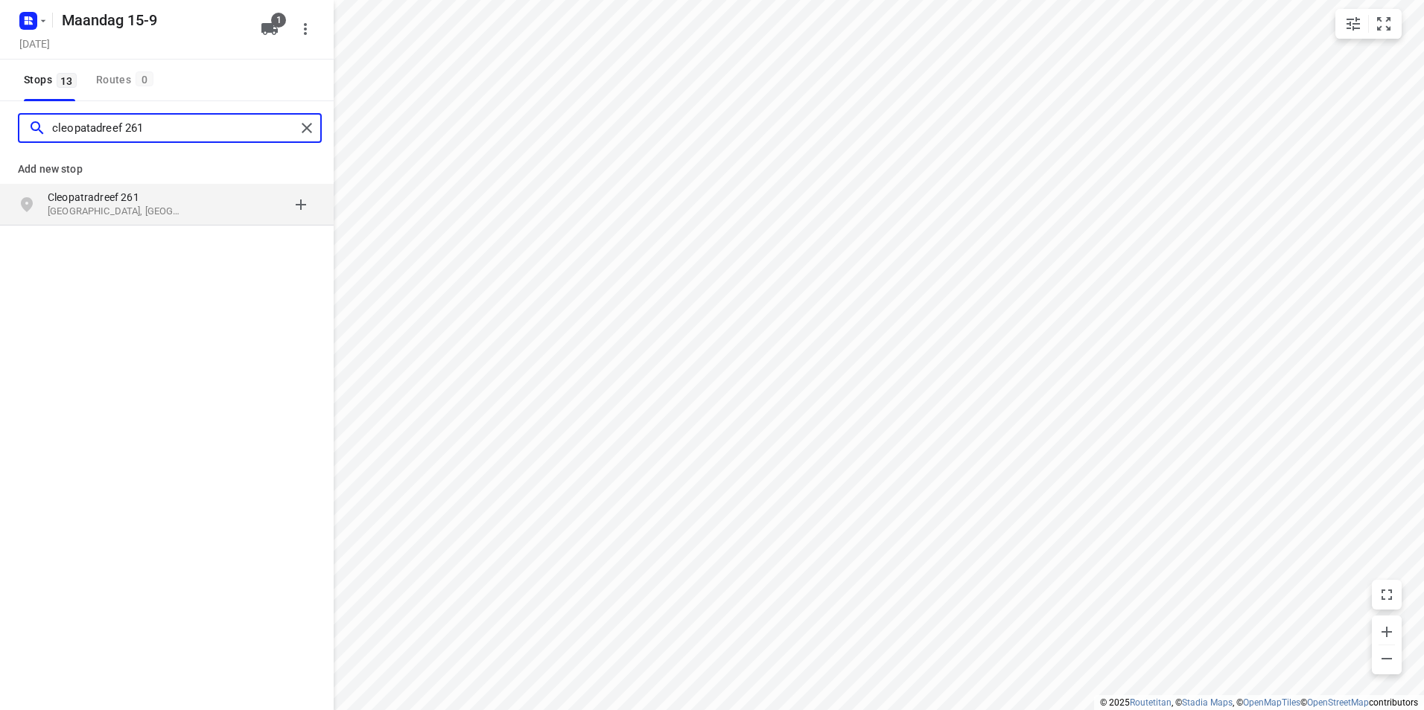
type input "cleopatadreef 261"
click at [124, 203] on p "Cleopatradreef 261" at bounding box center [116, 197] width 137 height 15
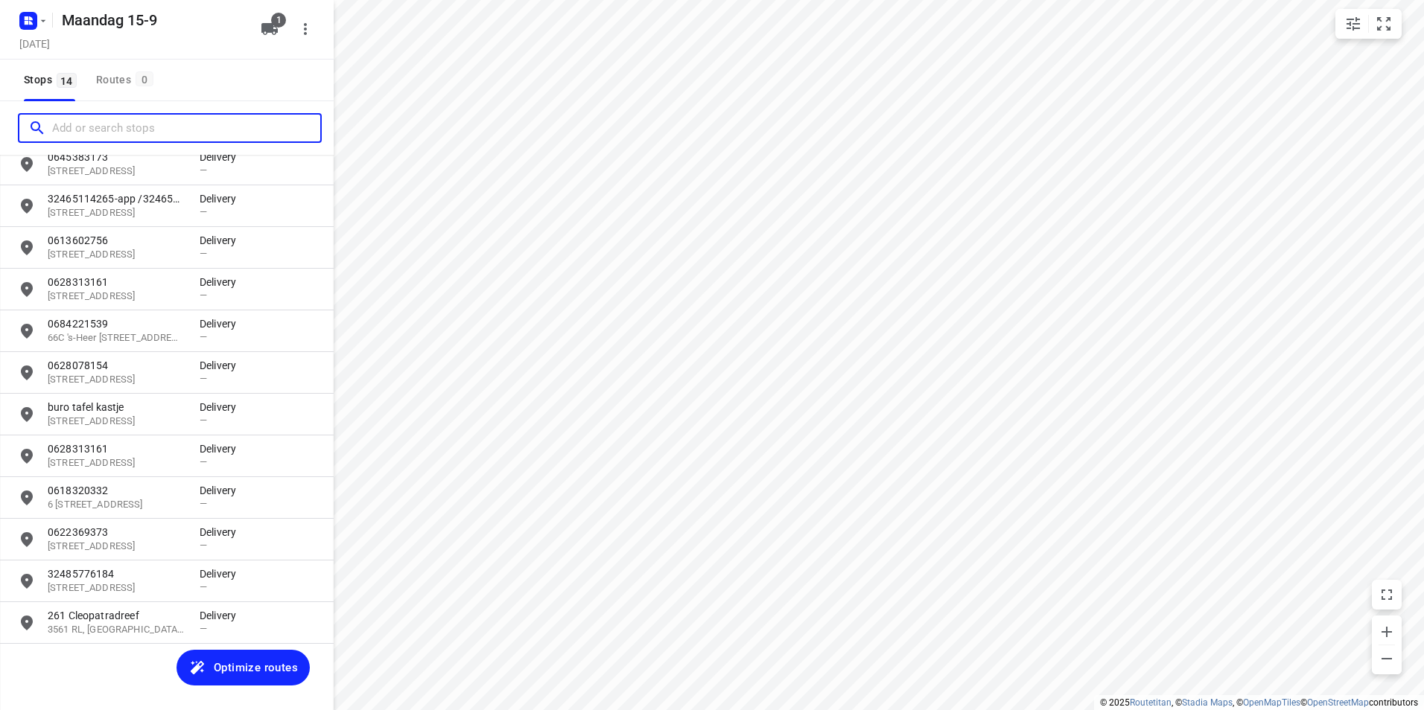
scroll to position [126, 0]
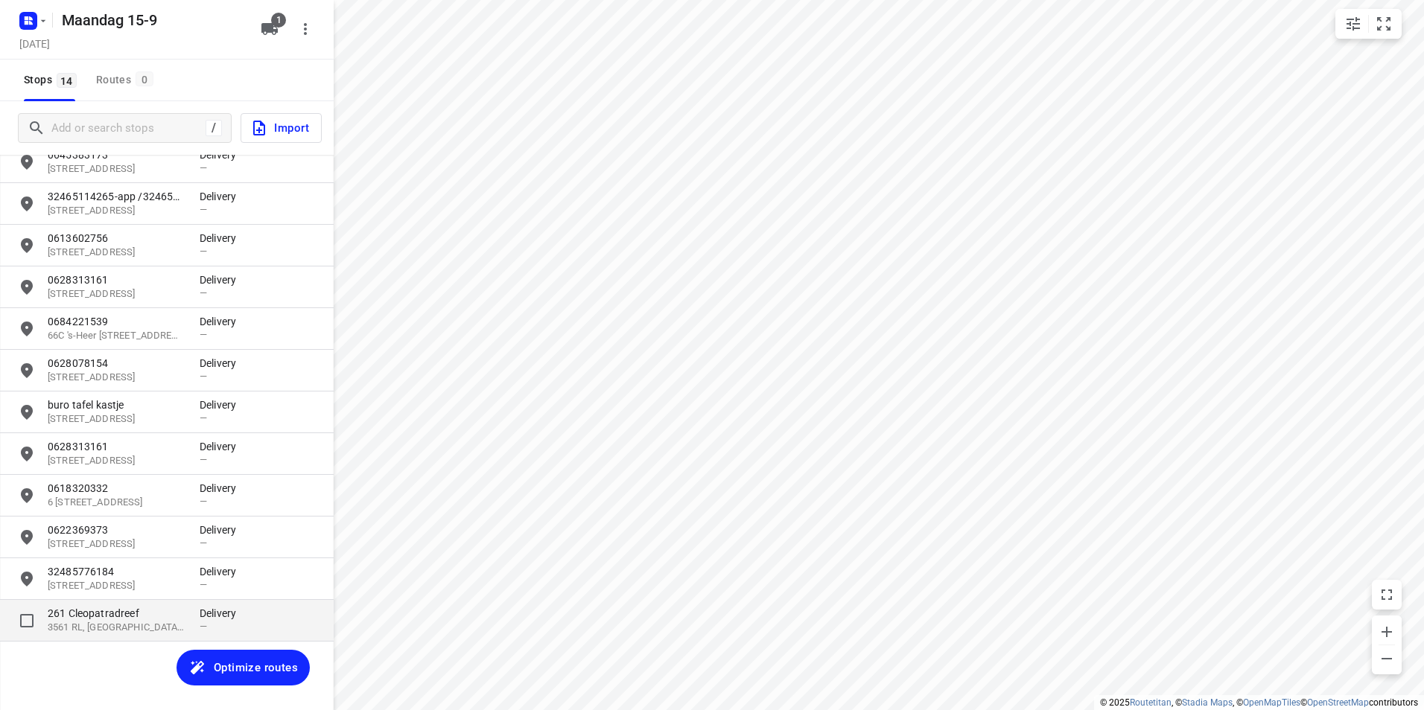
click at [136, 618] on p "261 Cleopatradreef" at bounding box center [116, 613] width 137 height 15
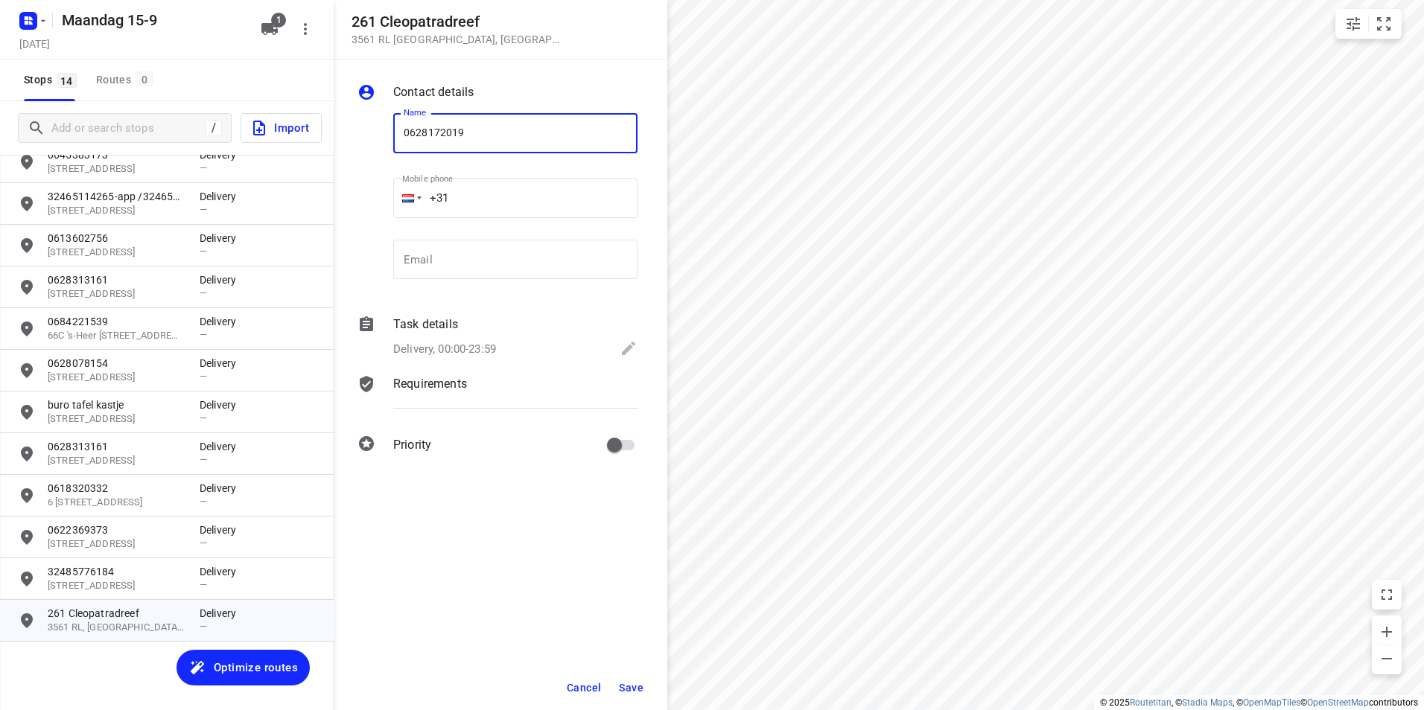
type input "0628172019"
click at [628, 684] on span "Save" at bounding box center [631, 688] width 25 height 12
